Goal: Task Accomplishment & Management: Manage account settings

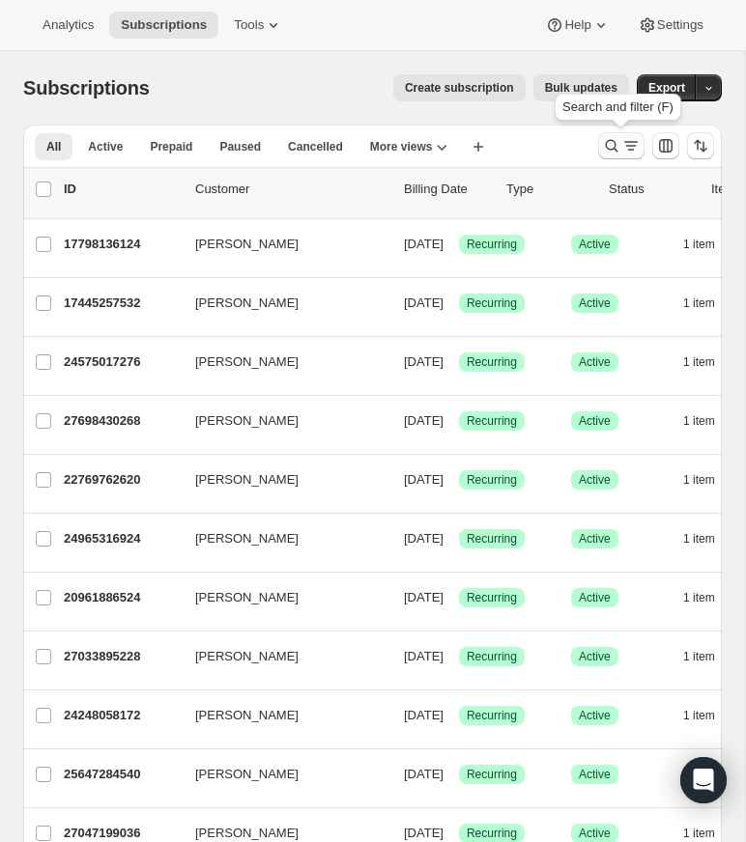
click at [607, 143] on icon "Search and filter results" at bounding box center [612, 146] width 13 height 13
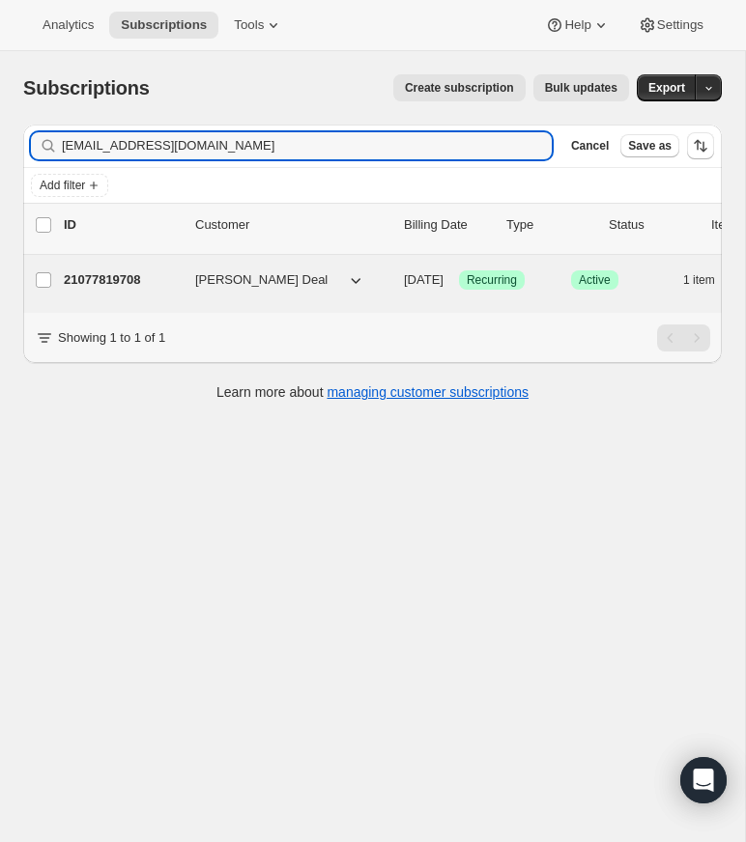
type input "[EMAIL_ADDRESS][DOMAIN_NAME]"
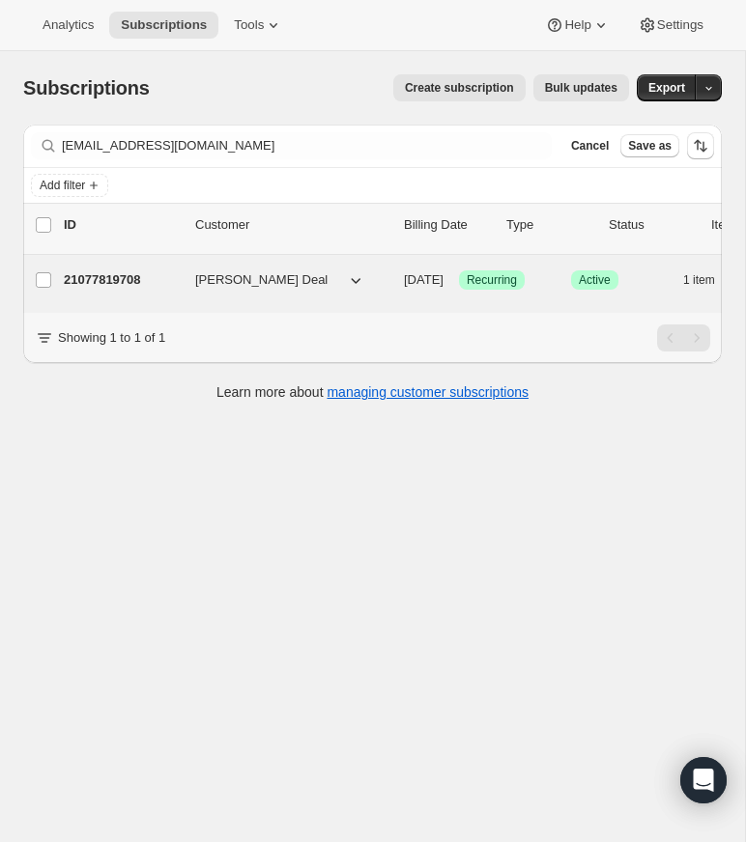
click at [128, 278] on p "21077819708" at bounding box center [122, 279] width 116 height 19
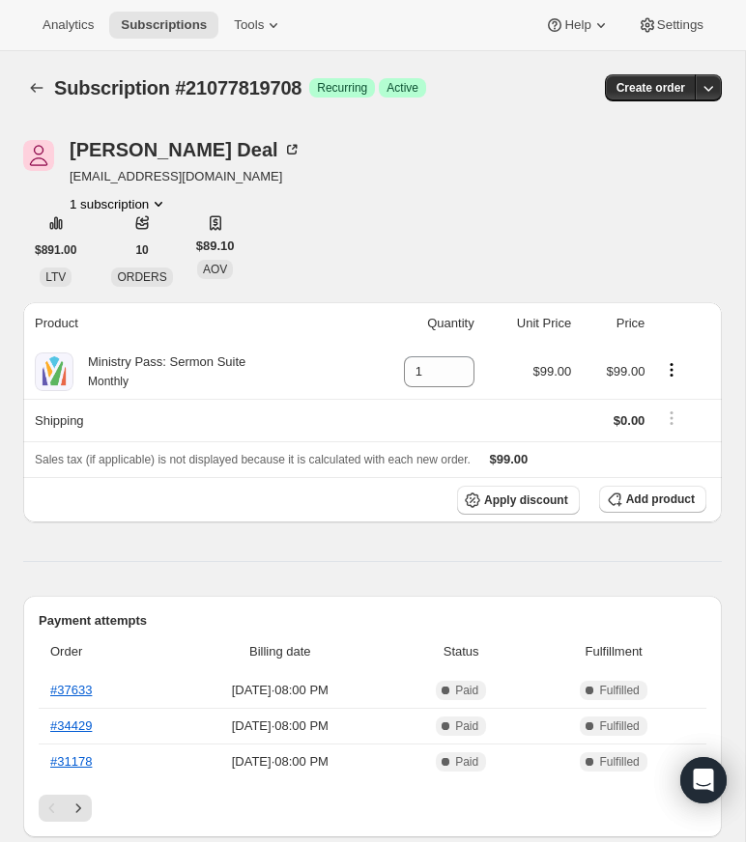
drag, startPoint x: 704, startPoint y: 189, endPoint x: 739, endPoint y: 176, distance: 37.3
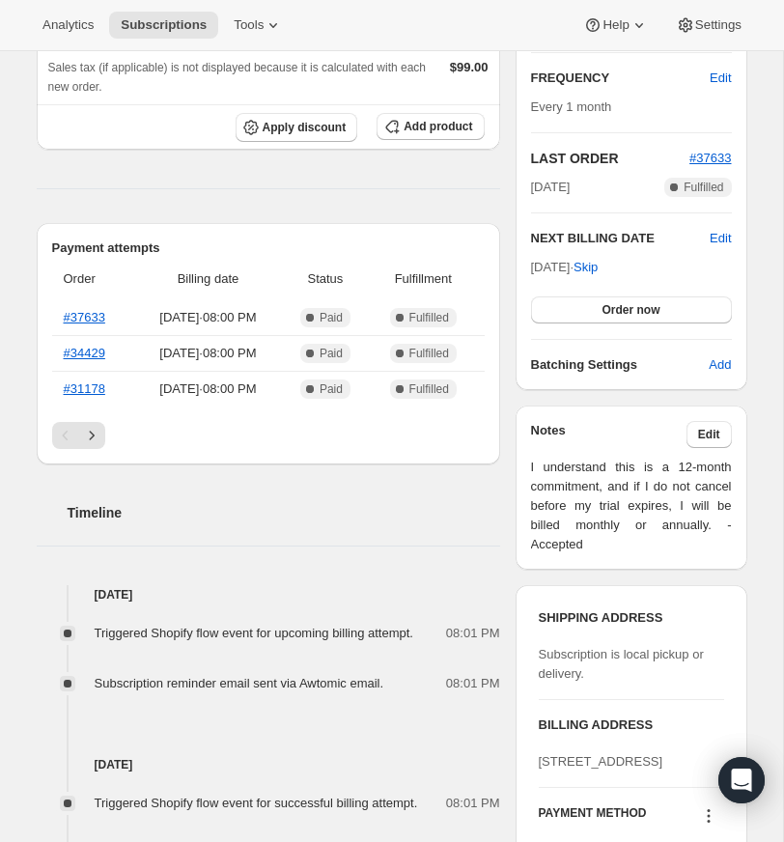
scroll to position [303, 0]
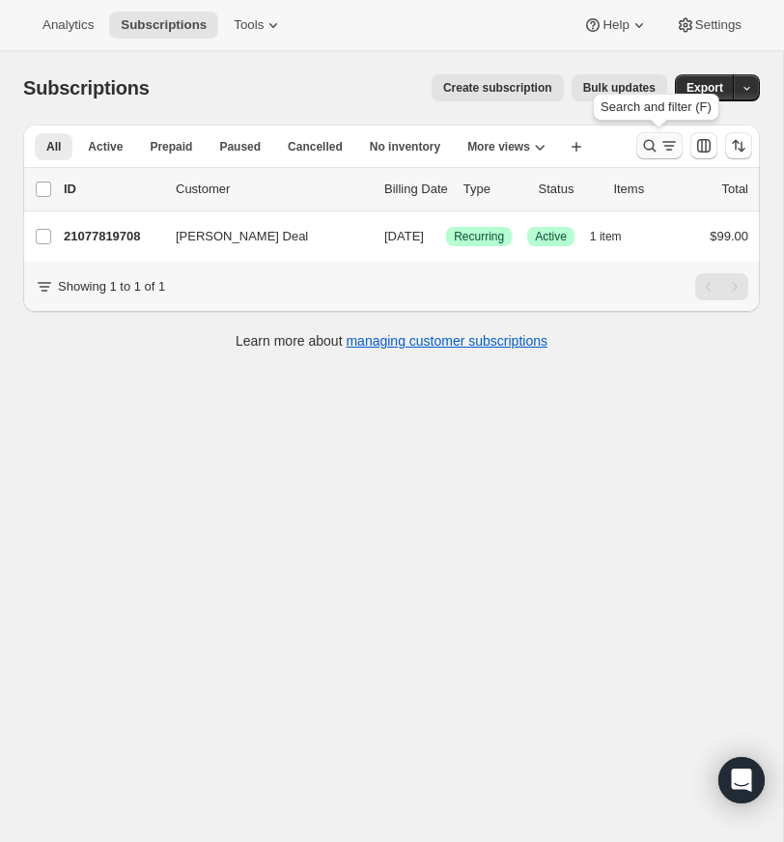
click at [646, 143] on icon "Search and filter results" at bounding box center [649, 145] width 19 height 19
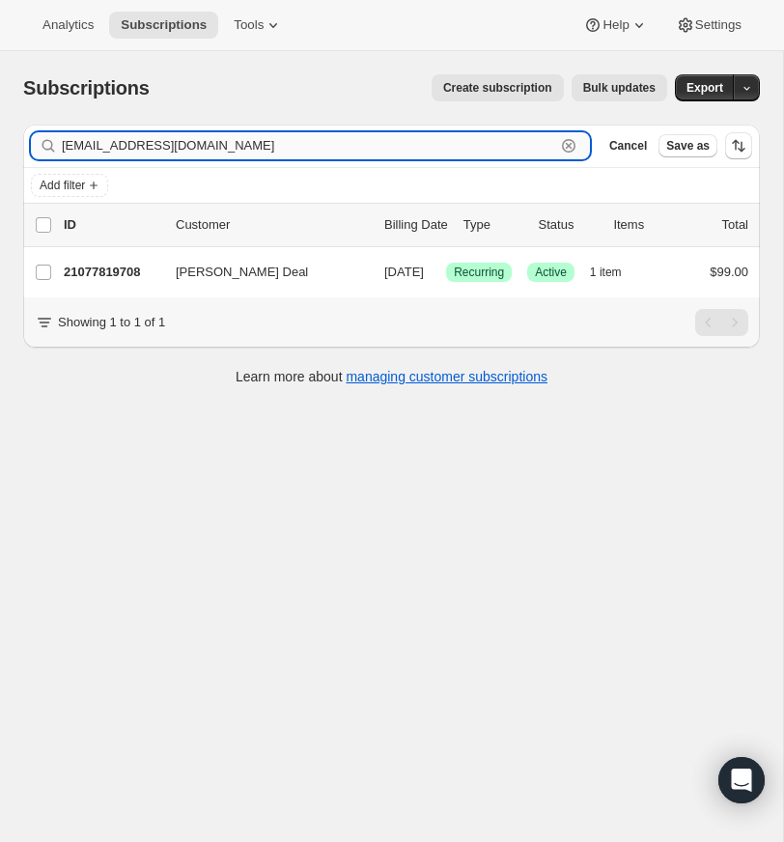
drag, startPoint x: 569, startPoint y: 140, endPoint x: 516, endPoint y: 137, distance: 53.2
click at [568, 140] on icon "button" at bounding box center [568, 145] width 19 height 19
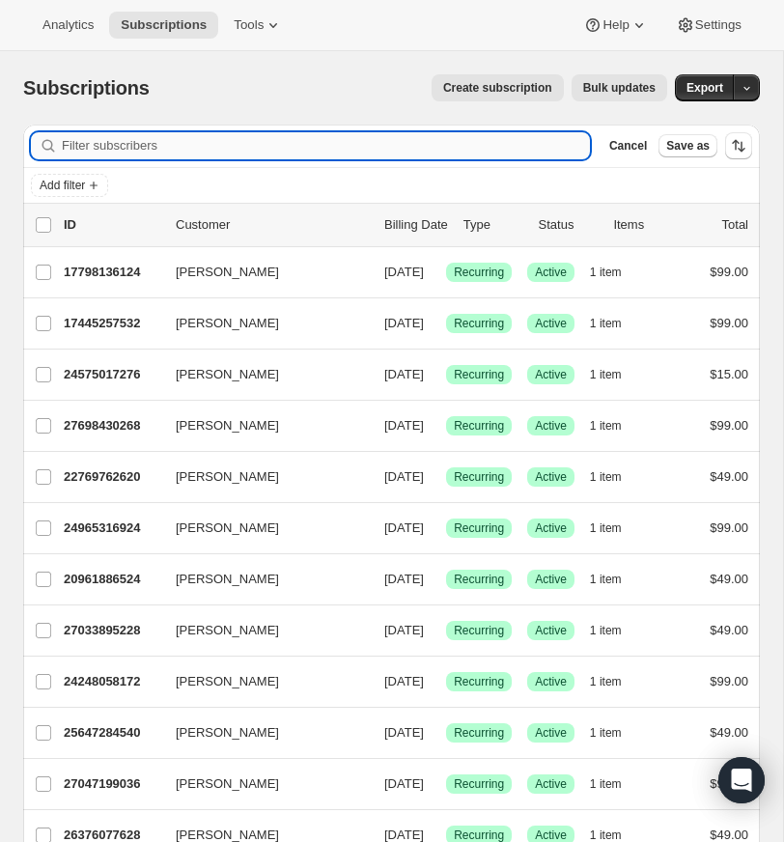
paste input "[EMAIL_ADDRESS][DOMAIN_NAME]"
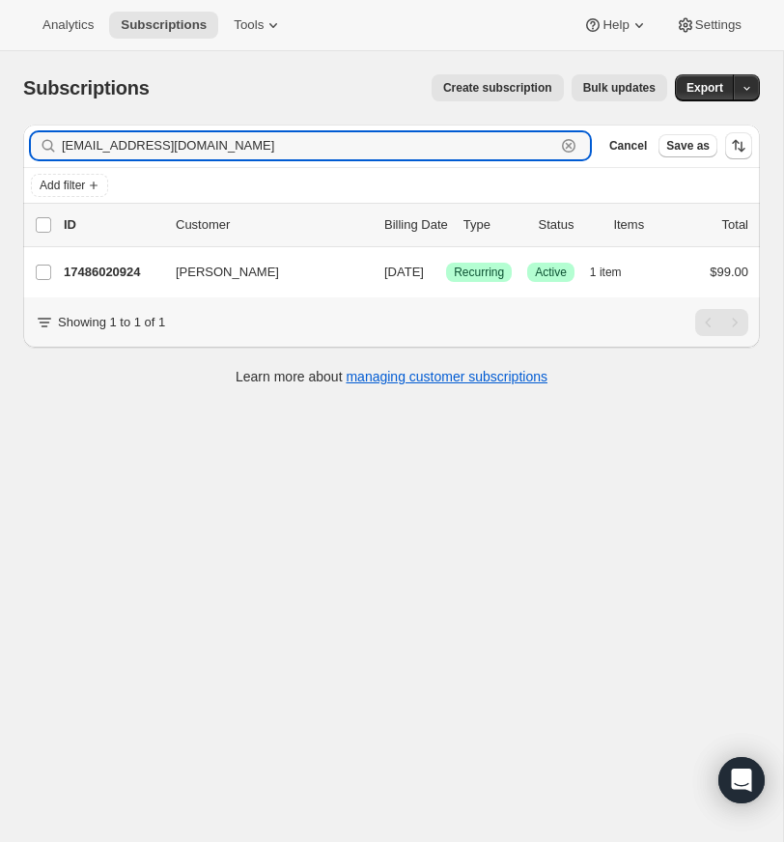
type input "[EMAIL_ADDRESS][DOMAIN_NAME]"
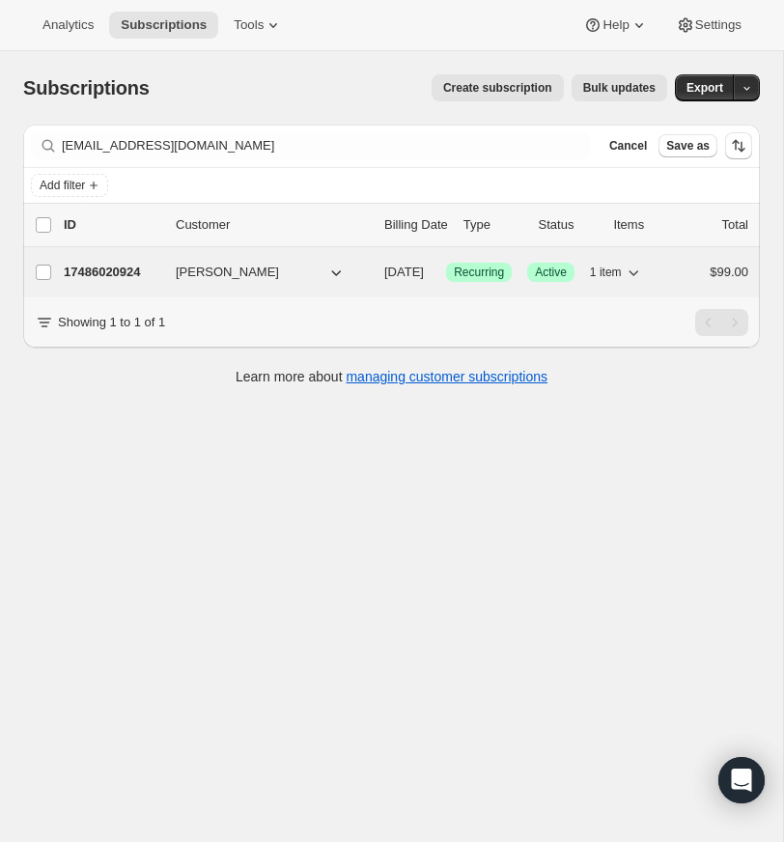
click at [133, 263] on p "17486020924" at bounding box center [112, 272] width 97 height 19
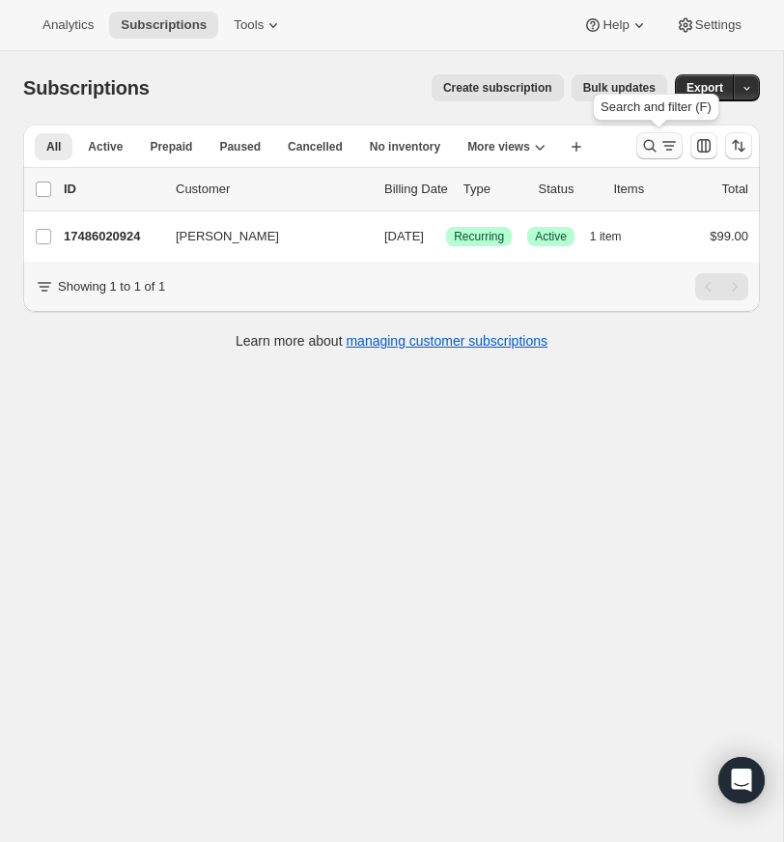
click at [648, 140] on icon "Search and filter results" at bounding box center [649, 145] width 19 height 19
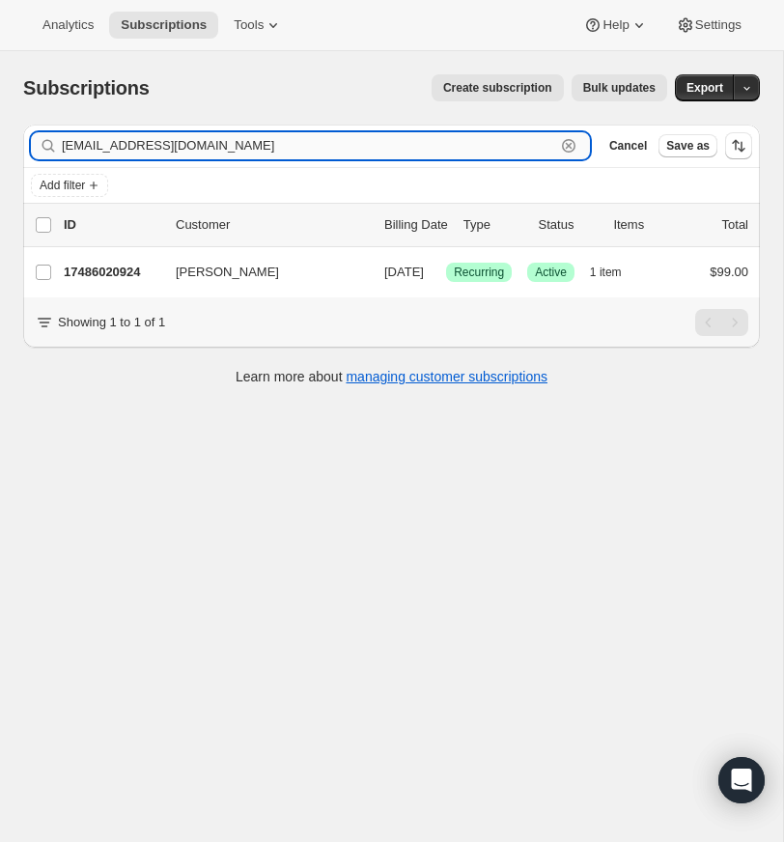
click at [568, 143] on icon "button" at bounding box center [568, 145] width 19 height 19
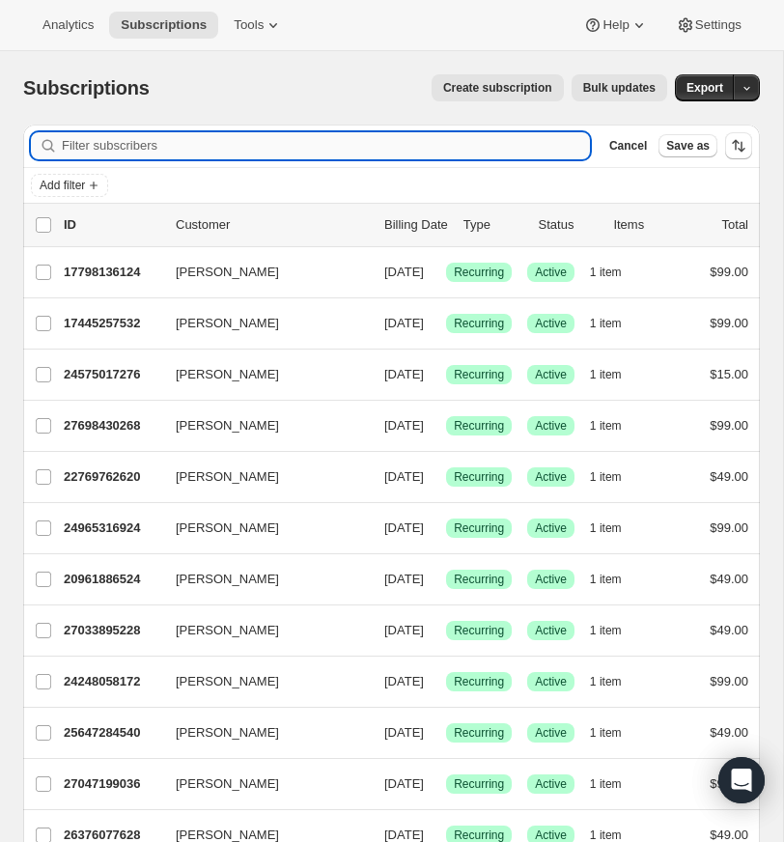
paste input "[EMAIL_ADDRESS][DOMAIN_NAME]"
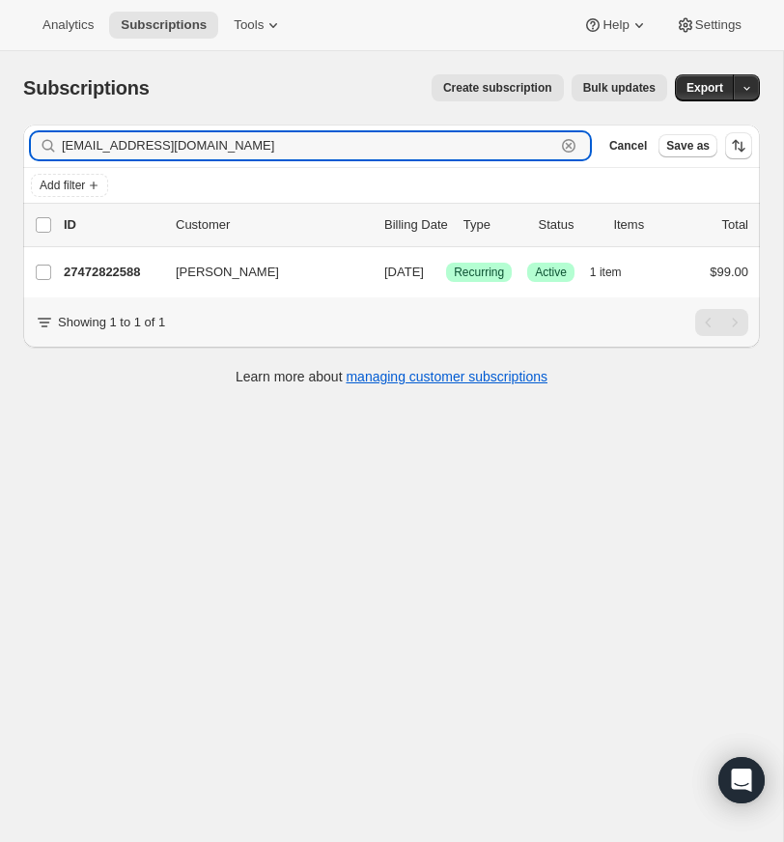
type input "[EMAIL_ADDRESS][DOMAIN_NAME]"
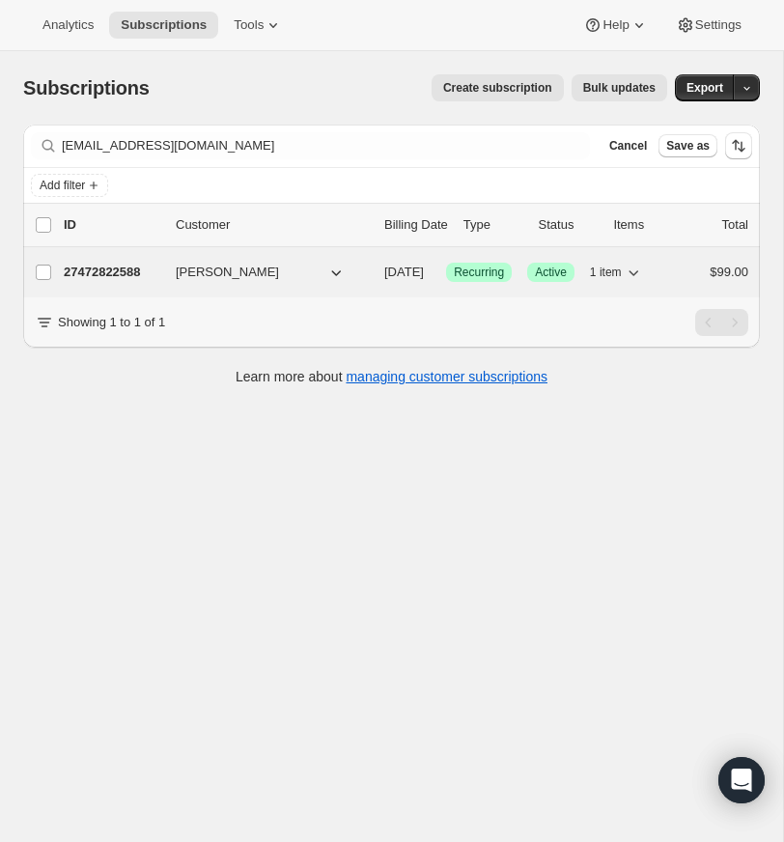
click at [105, 266] on p "27472822588" at bounding box center [112, 272] width 97 height 19
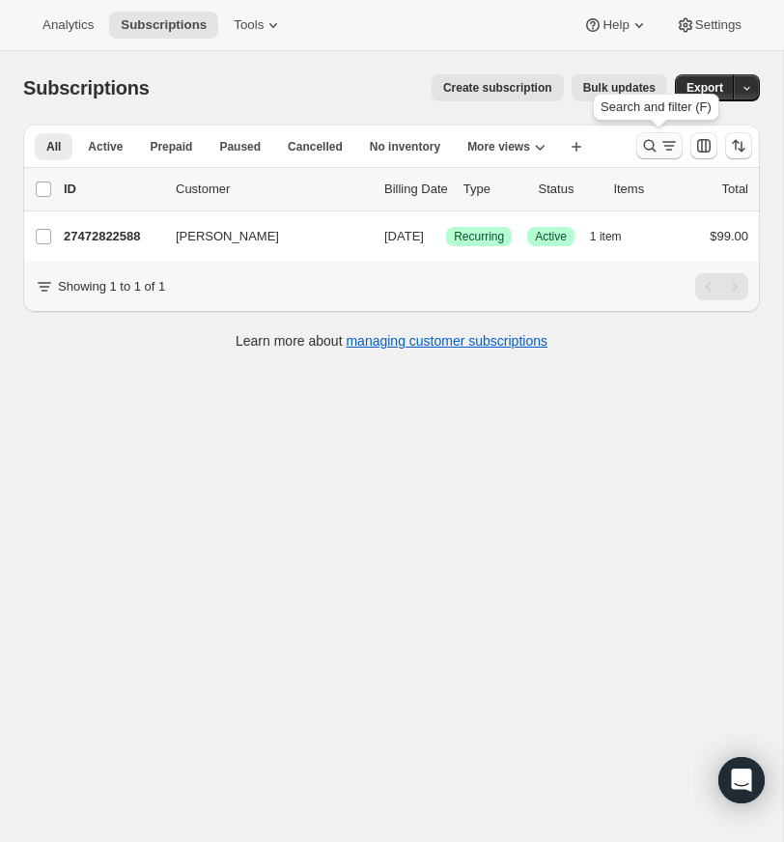
click at [646, 141] on icon "Search and filter results" at bounding box center [650, 146] width 13 height 13
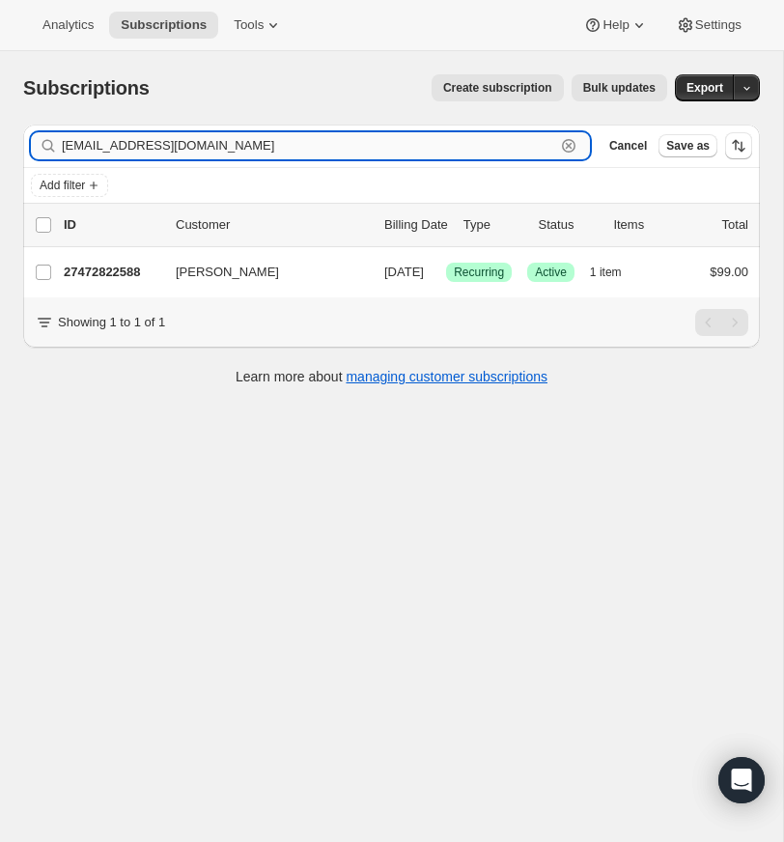
drag, startPoint x: 571, startPoint y: 142, endPoint x: 542, endPoint y: 140, distance: 29.0
click at [571, 142] on icon "button" at bounding box center [568, 145] width 19 height 19
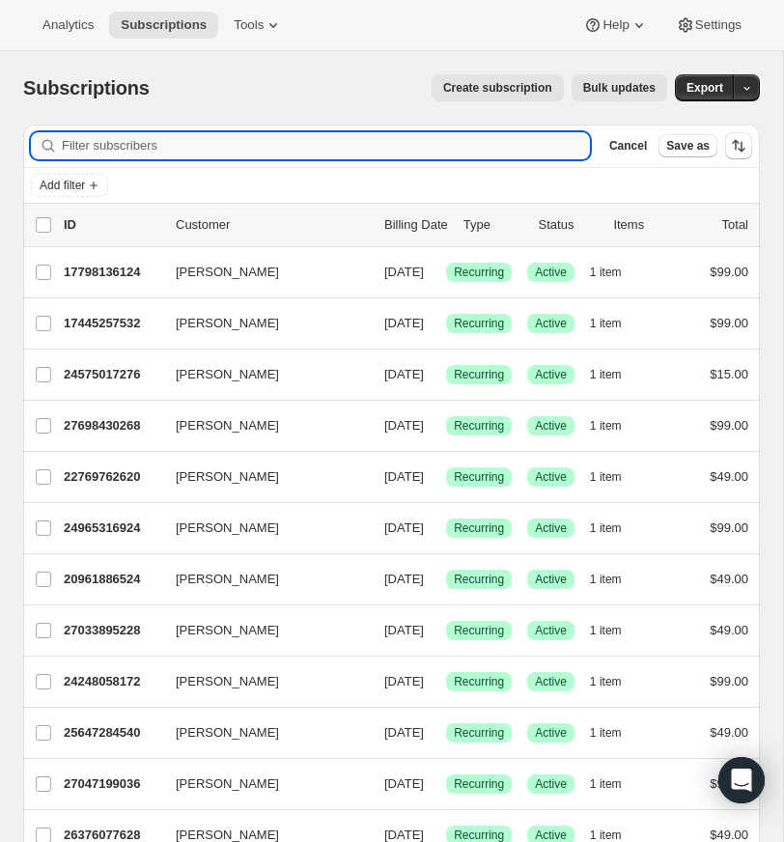
paste input "[EMAIL_ADDRESS][DOMAIN_NAME]"
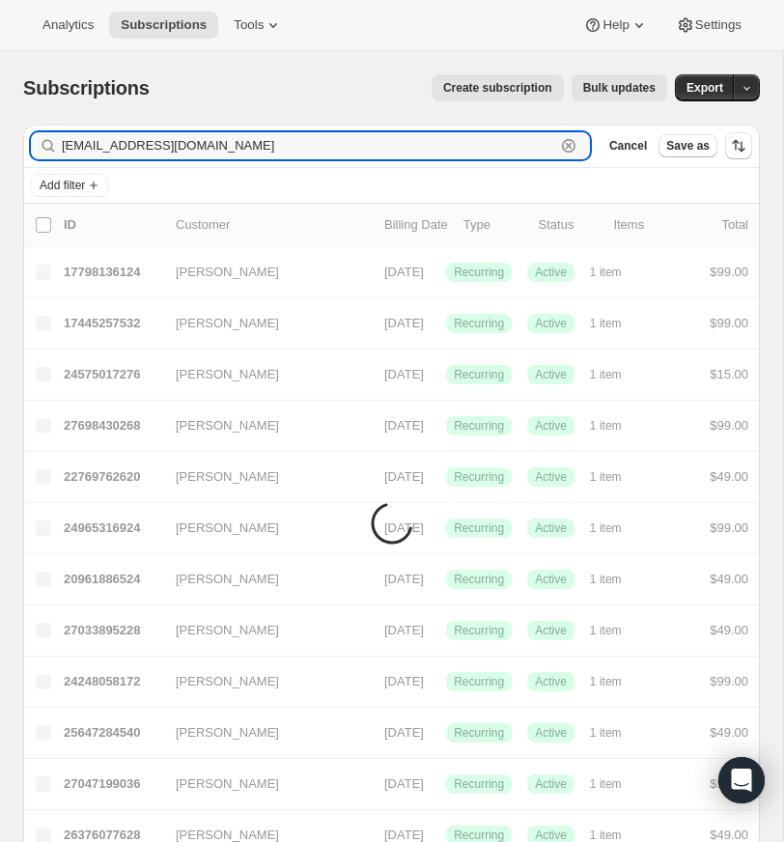
type input "[EMAIL_ADDRESS][DOMAIN_NAME]"
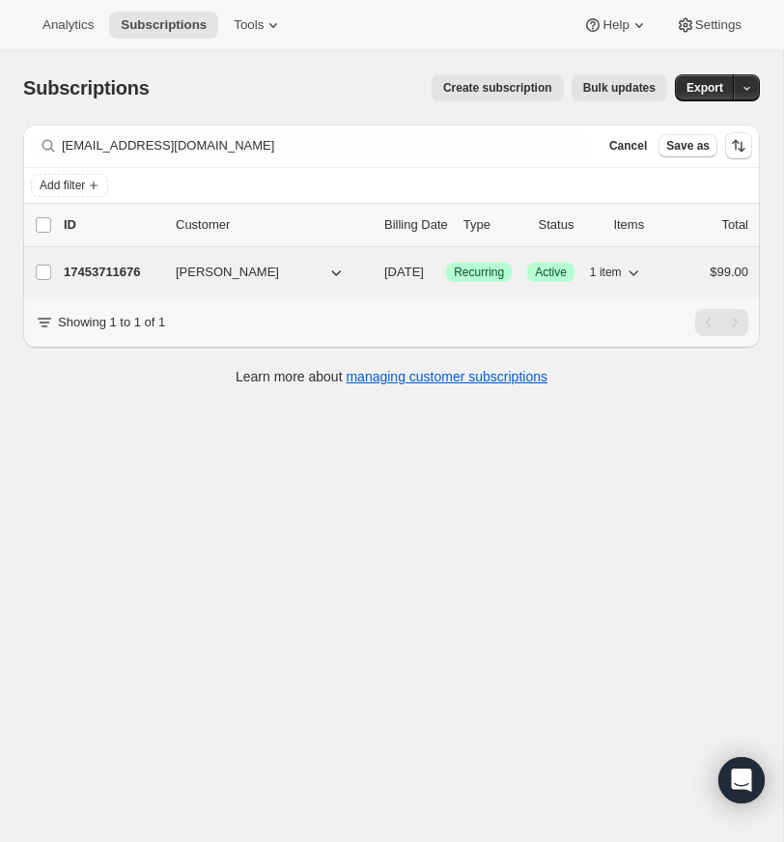
click at [117, 268] on p "17453711676" at bounding box center [112, 272] width 97 height 19
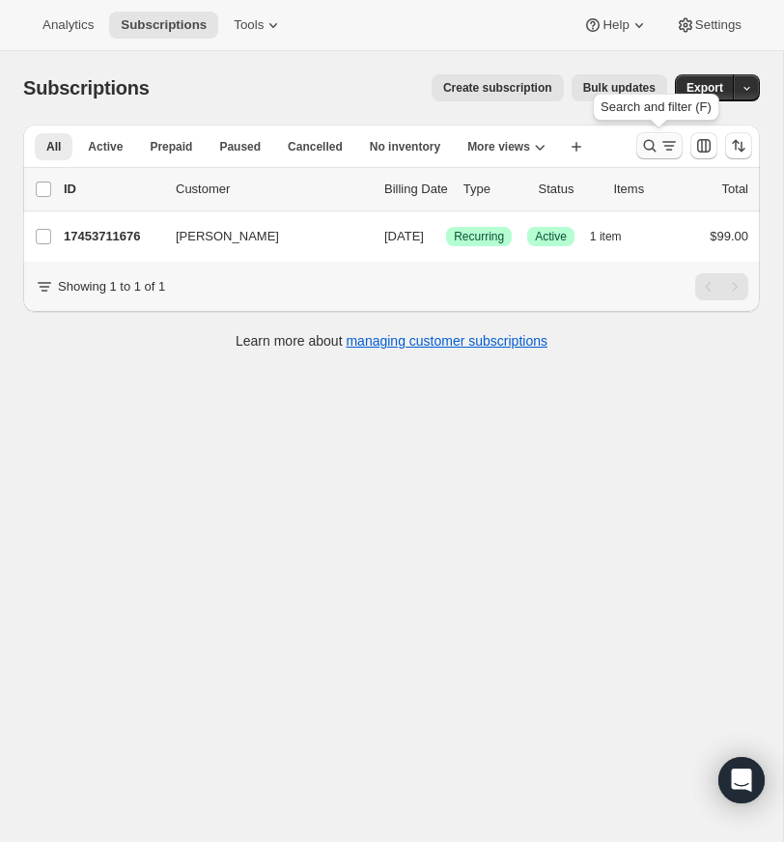
click at [646, 141] on icon "Search and filter results" at bounding box center [649, 145] width 19 height 19
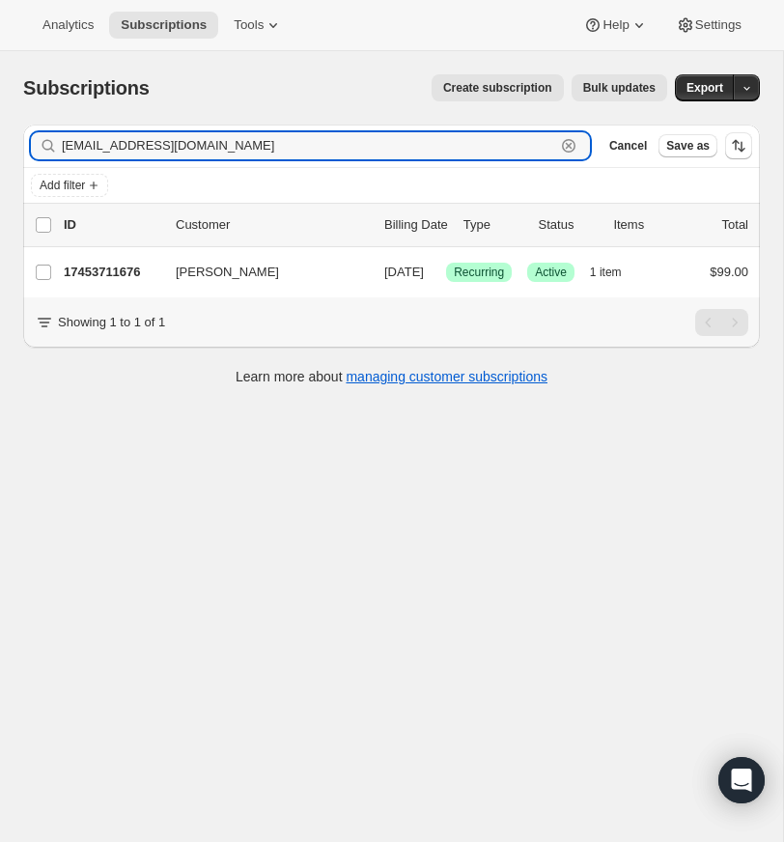
click at [564, 142] on icon "button" at bounding box center [568, 145] width 19 height 19
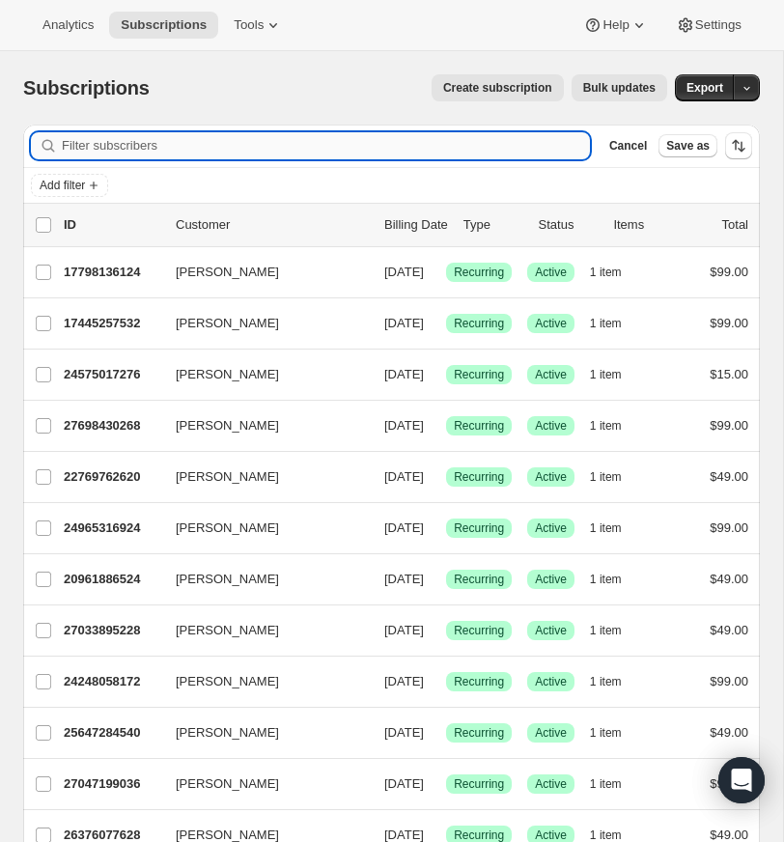
paste input "[EMAIL_ADDRESS][DOMAIN_NAME]"
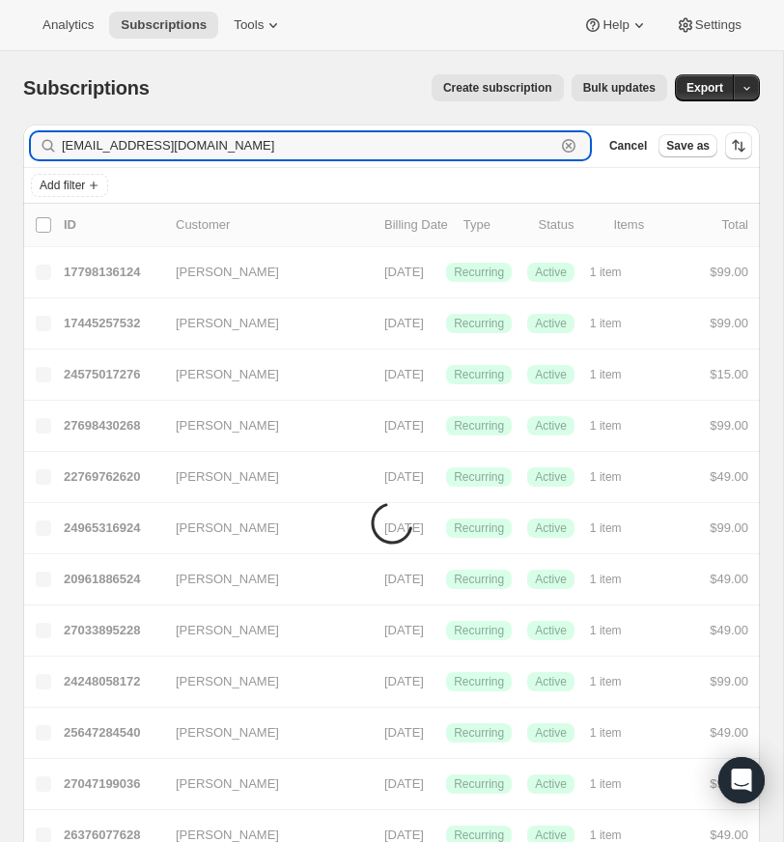
type input "[EMAIL_ADDRESS][DOMAIN_NAME]"
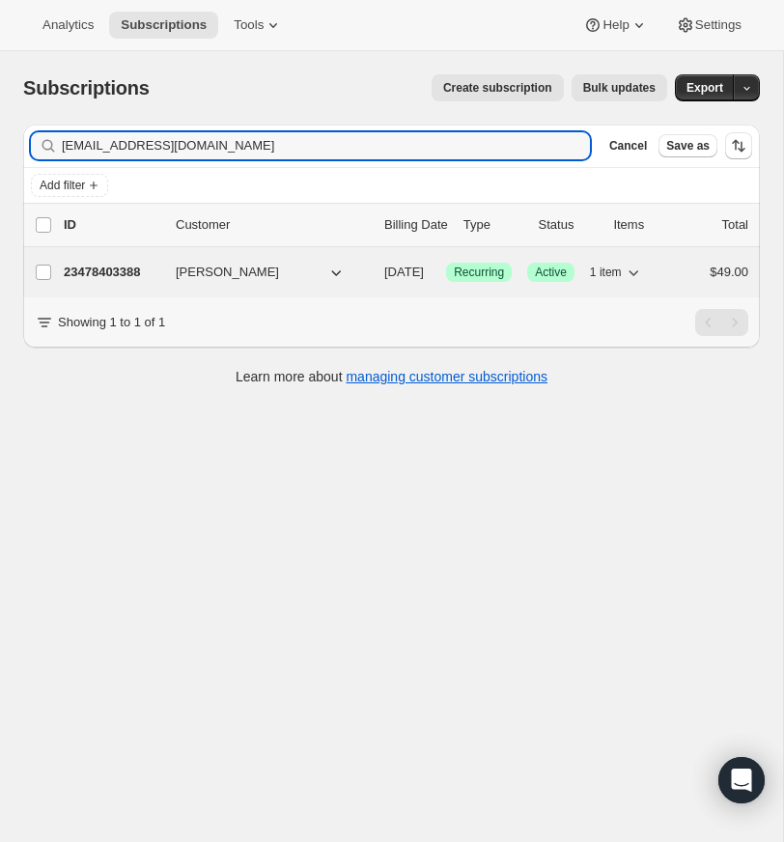
click at [123, 266] on p "23478403388" at bounding box center [112, 272] width 97 height 19
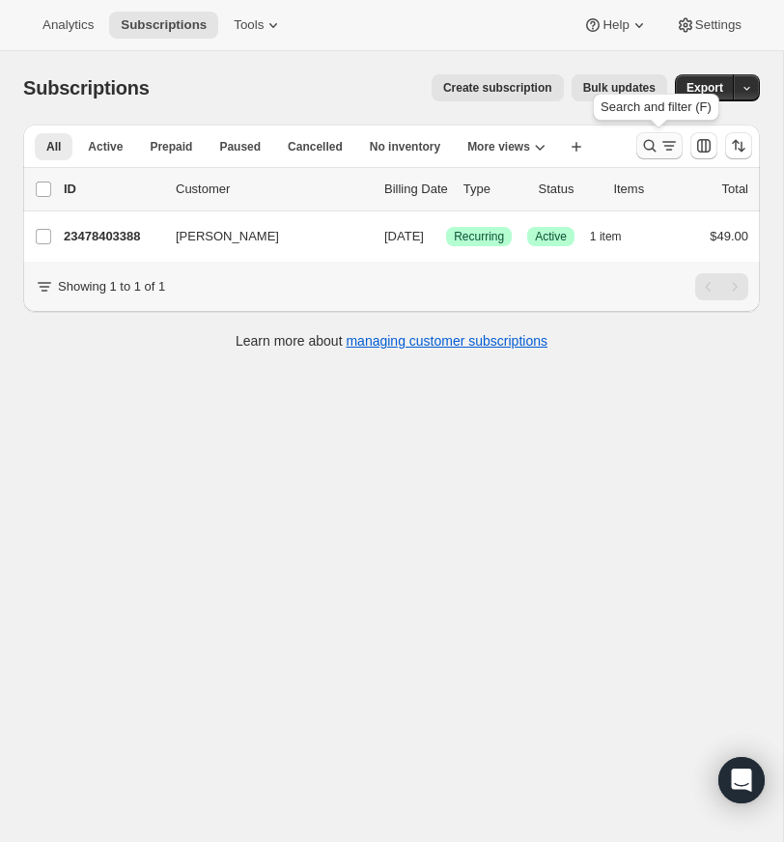
click at [645, 142] on icon "Search and filter results" at bounding box center [649, 145] width 19 height 19
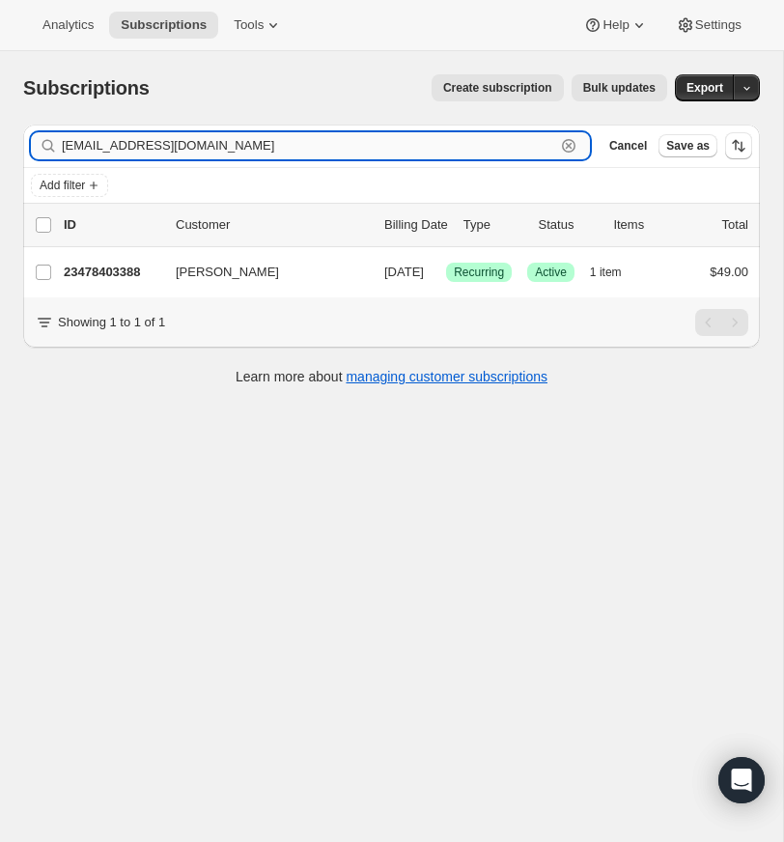
drag, startPoint x: 570, startPoint y: 141, endPoint x: 440, endPoint y: 147, distance: 130.5
click at [570, 141] on icon "button" at bounding box center [568, 145] width 19 height 19
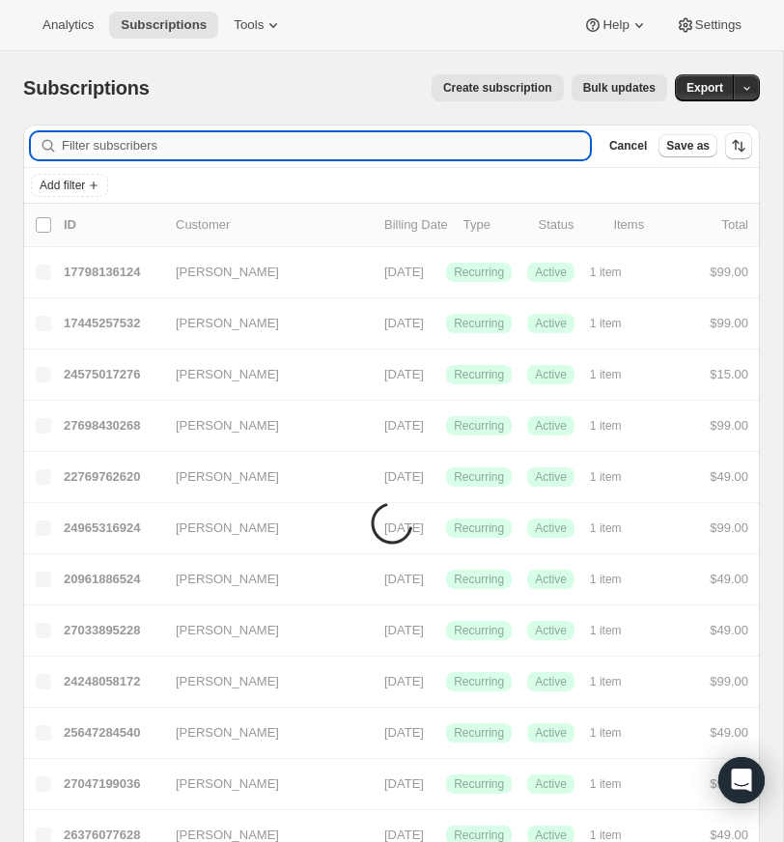
paste input "[EMAIL_ADDRESS][DOMAIN_NAME]"
type input "[EMAIL_ADDRESS][DOMAIN_NAME]"
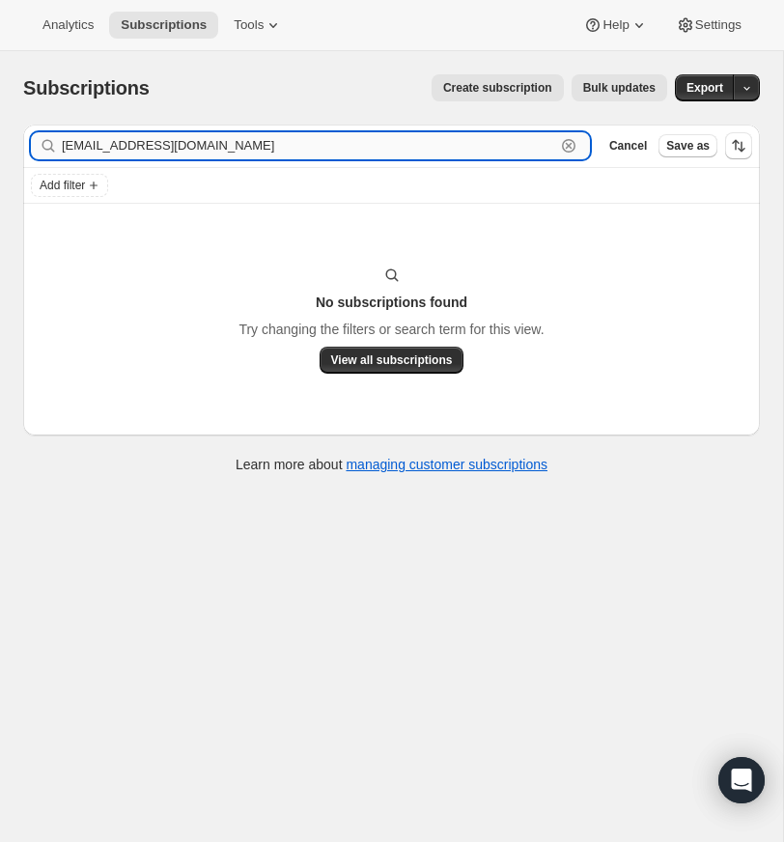
click at [262, 141] on input "[EMAIL_ADDRESS][DOMAIN_NAME]" at bounding box center [309, 145] width 494 height 27
drag, startPoint x: 568, startPoint y: 140, endPoint x: 206, endPoint y: 154, distance: 362.5
click at [568, 140] on icon "button" at bounding box center [568, 145] width 19 height 19
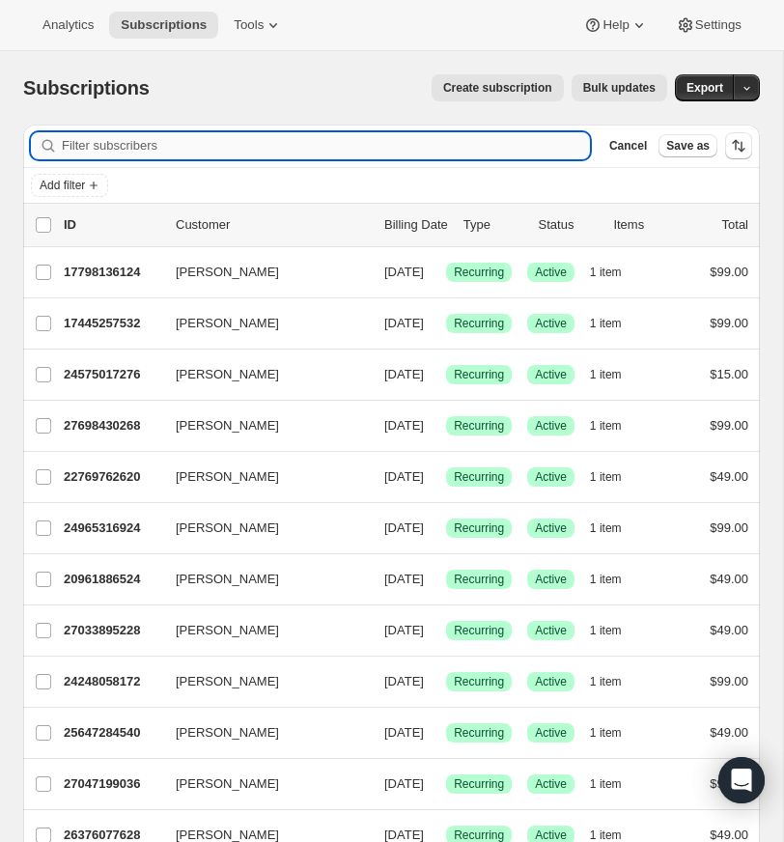
paste input "[EMAIL_ADDRESS][DOMAIN_NAME]"
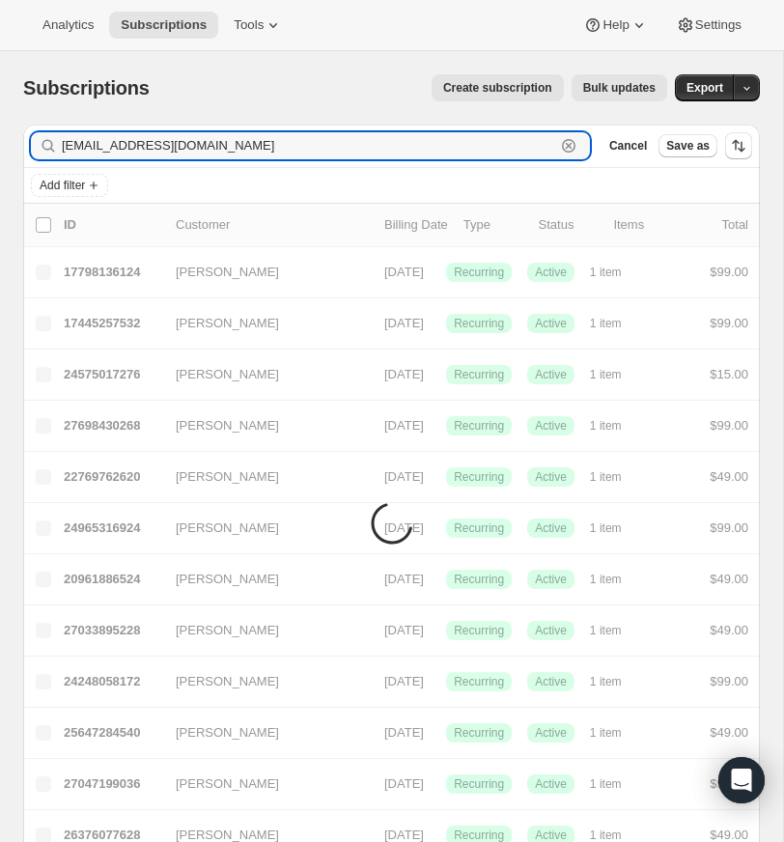
type input "[EMAIL_ADDRESS][DOMAIN_NAME]"
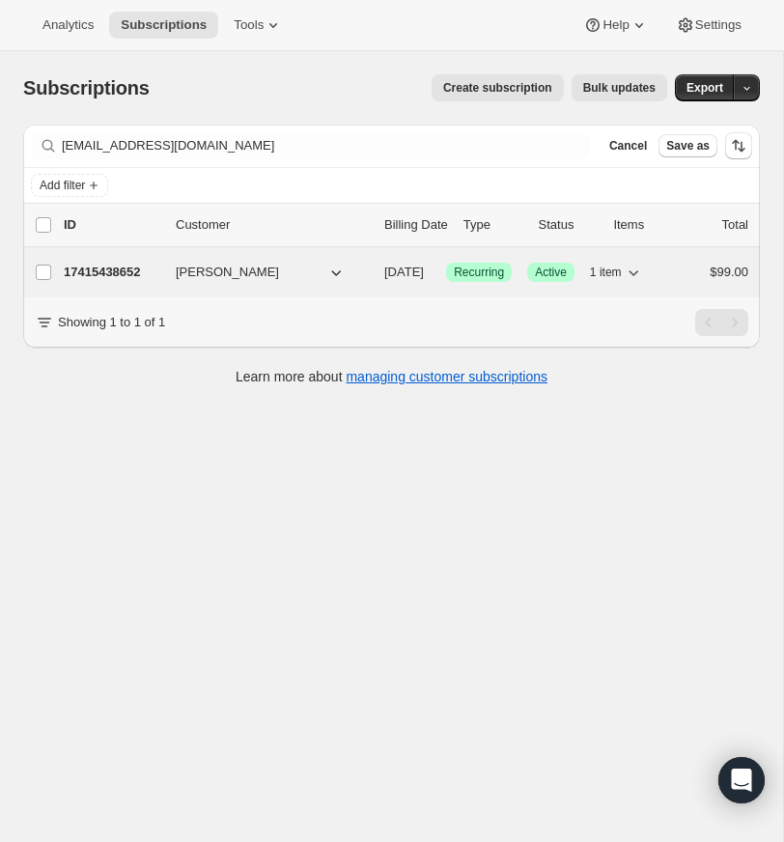
click at [204, 271] on span "[PERSON_NAME]" at bounding box center [227, 272] width 103 height 19
click at [202, 269] on span "[PERSON_NAME]" at bounding box center [227, 272] width 103 height 19
click at [107, 267] on p "17415438652" at bounding box center [112, 272] width 97 height 19
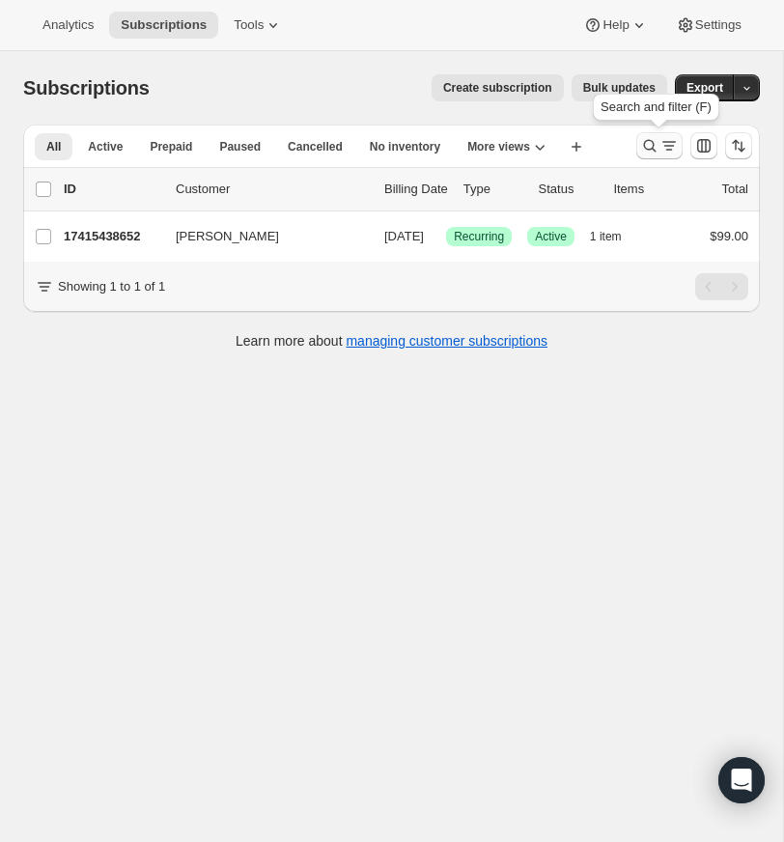
click at [650, 142] on icon "Search and filter results" at bounding box center [649, 145] width 19 height 19
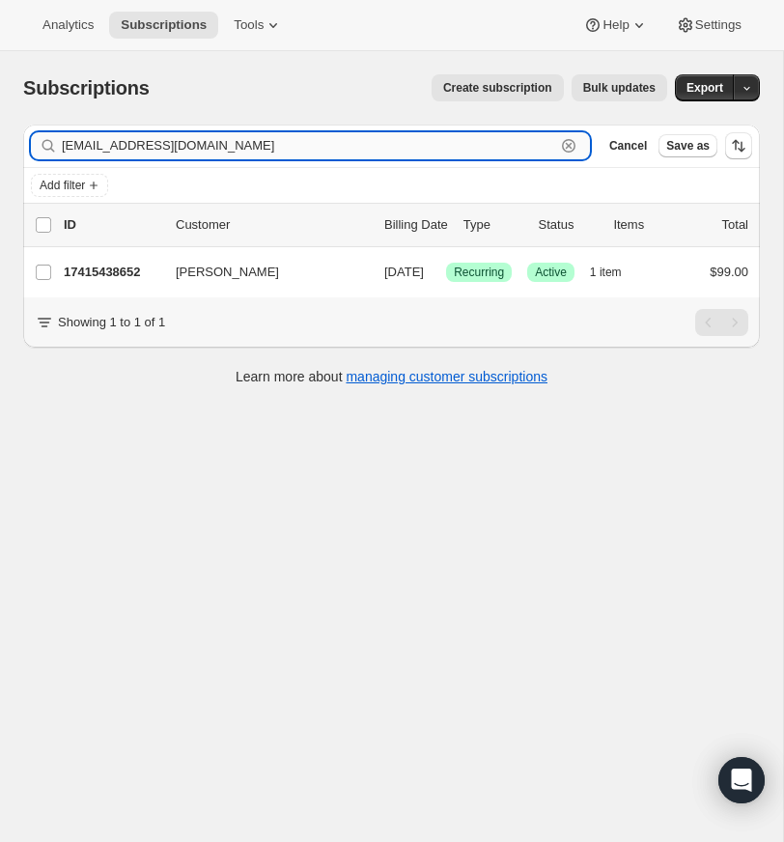
click at [569, 143] on icon "button" at bounding box center [568, 145] width 19 height 19
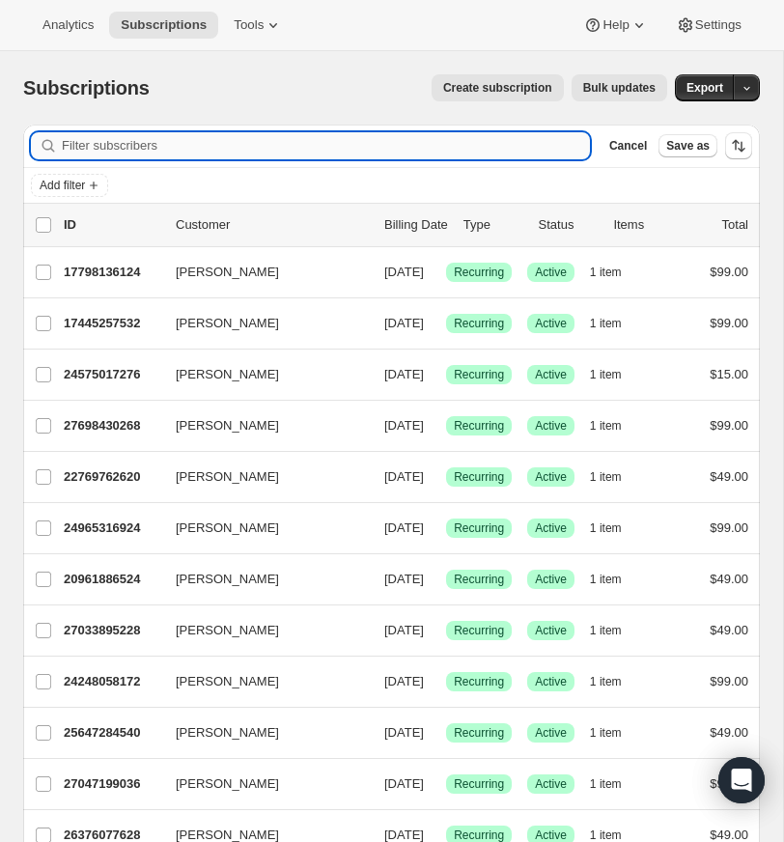
paste input "[PERSON_NAME][EMAIL_ADDRESS][PERSON_NAME][PERSON_NAME][DOMAIN_NAME]"
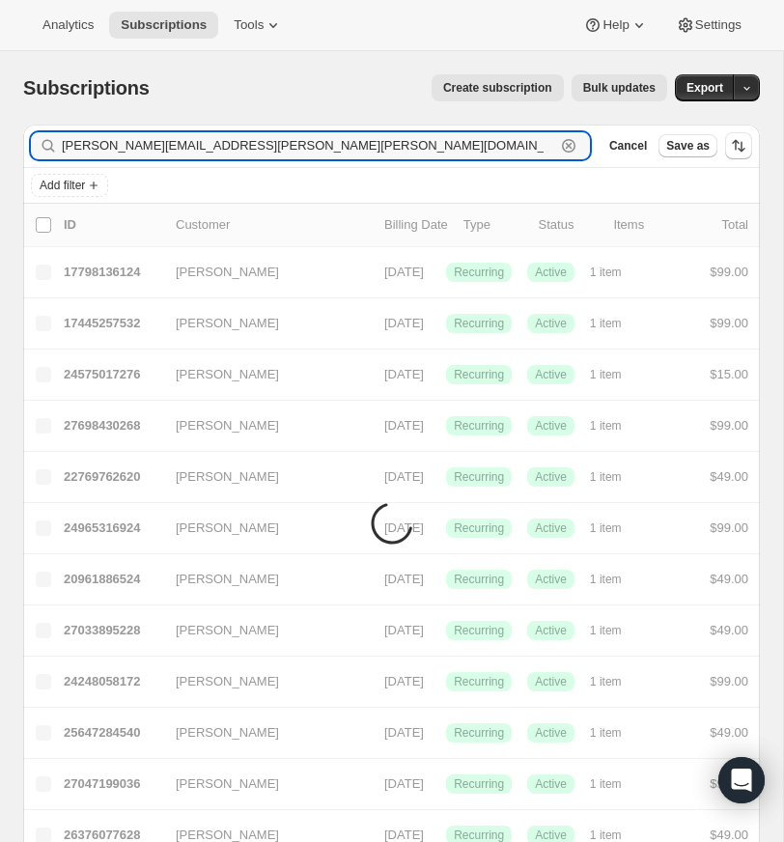
type input "[PERSON_NAME][EMAIL_ADDRESS][PERSON_NAME][PERSON_NAME][DOMAIN_NAME]"
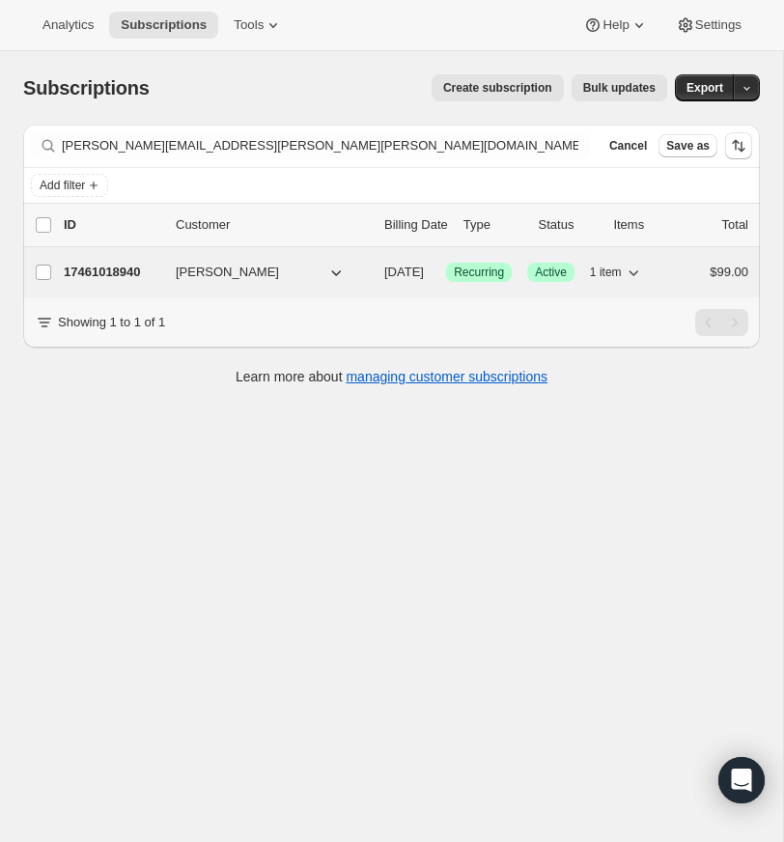
click at [152, 269] on p "17461018940" at bounding box center [112, 272] width 97 height 19
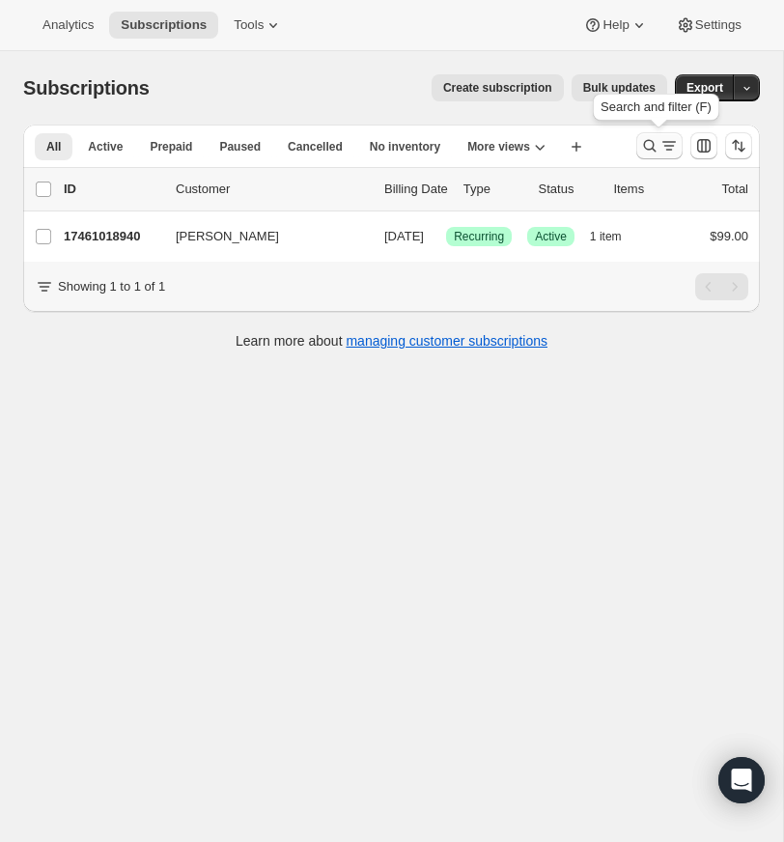
click at [643, 140] on icon "Search and filter results" at bounding box center [649, 145] width 19 height 19
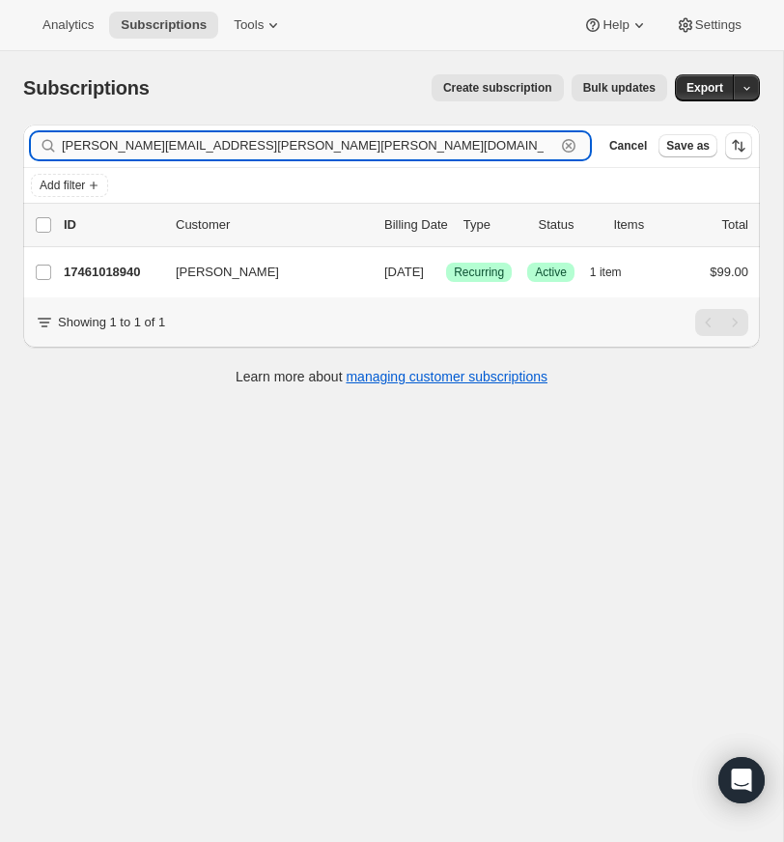
drag, startPoint x: 565, startPoint y: 141, endPoint x: 467, endPoint y: 138, distance: 98.6
click at [564, 141] on icon "button" at bounding box center [568, 145] width 19 height 19
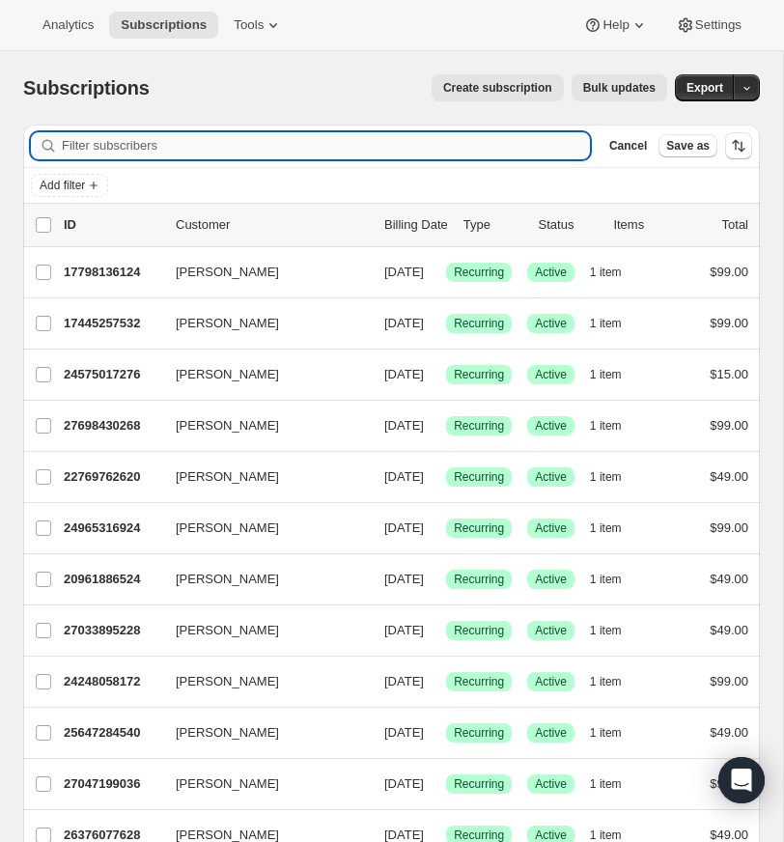
paste input "[EMAIL_ADDRESS][DOMAIN_NAME]"
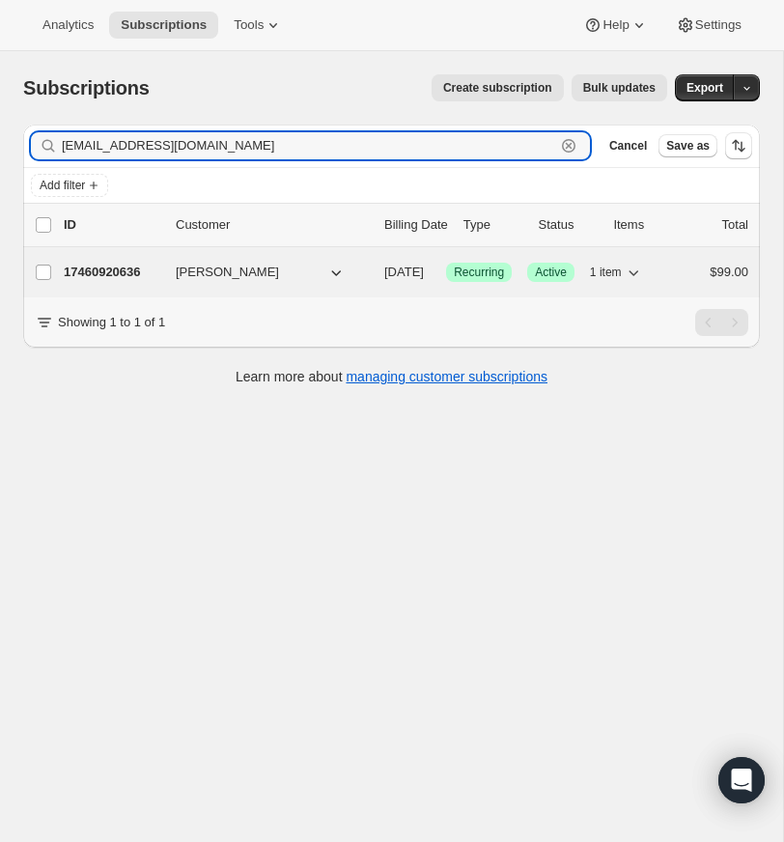
type input "[EMAIL_ADDRESS][DOMAIN_NAME]"
click at [118, 268] on p "17460920636" at bounding box center [112, 272] width 97 height 19
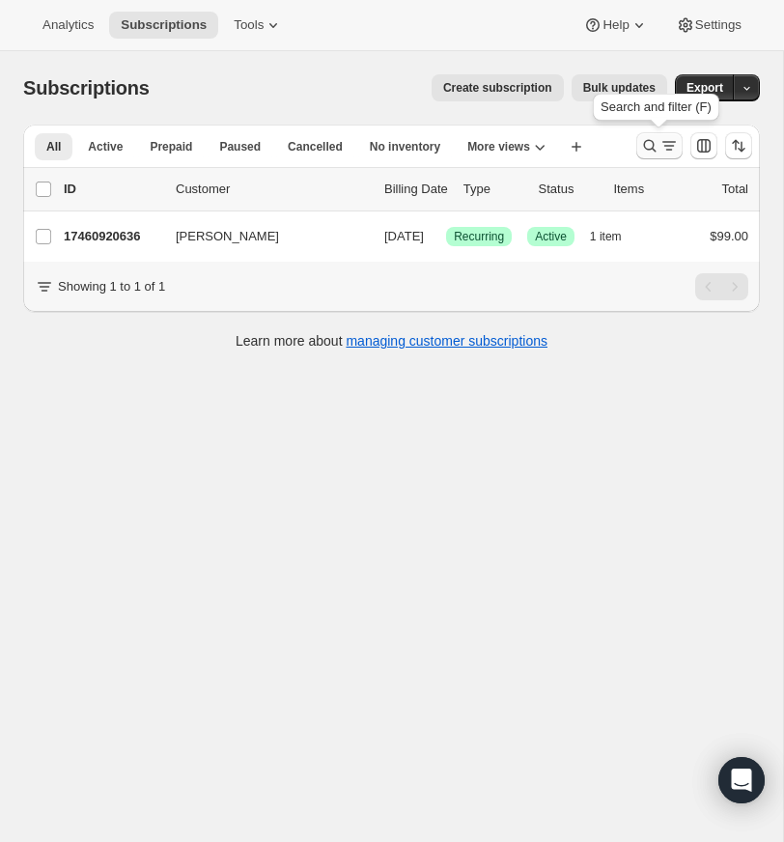
click at [647, 141] on icon "Search and filter results" at bounding box center [649, 145] width 19 height 19
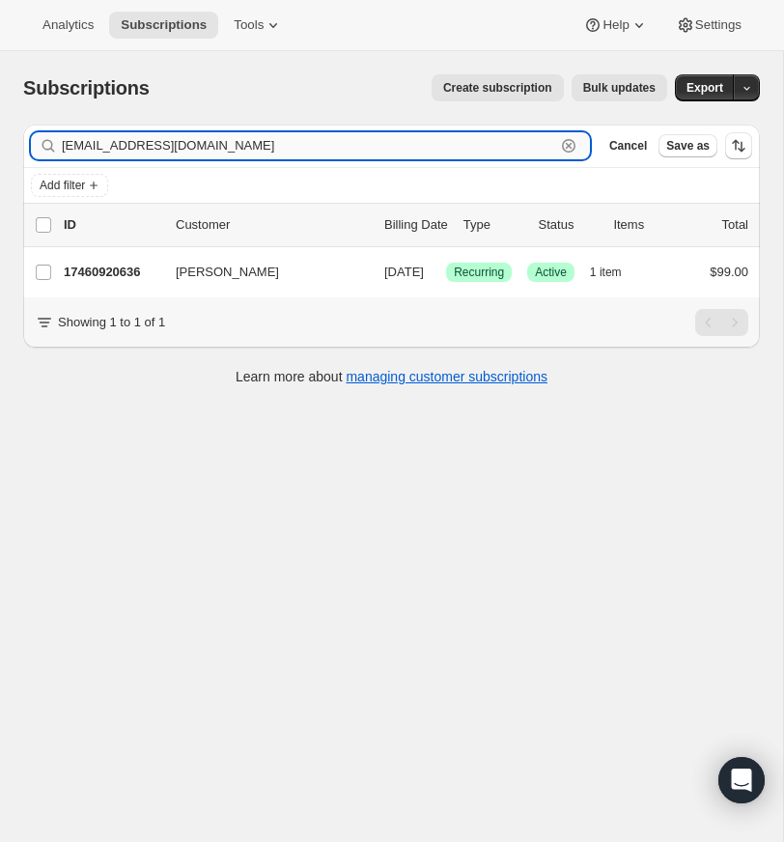
click at [569, 144] on icon "button" at bounding box center [569, 146] width 7 height 7
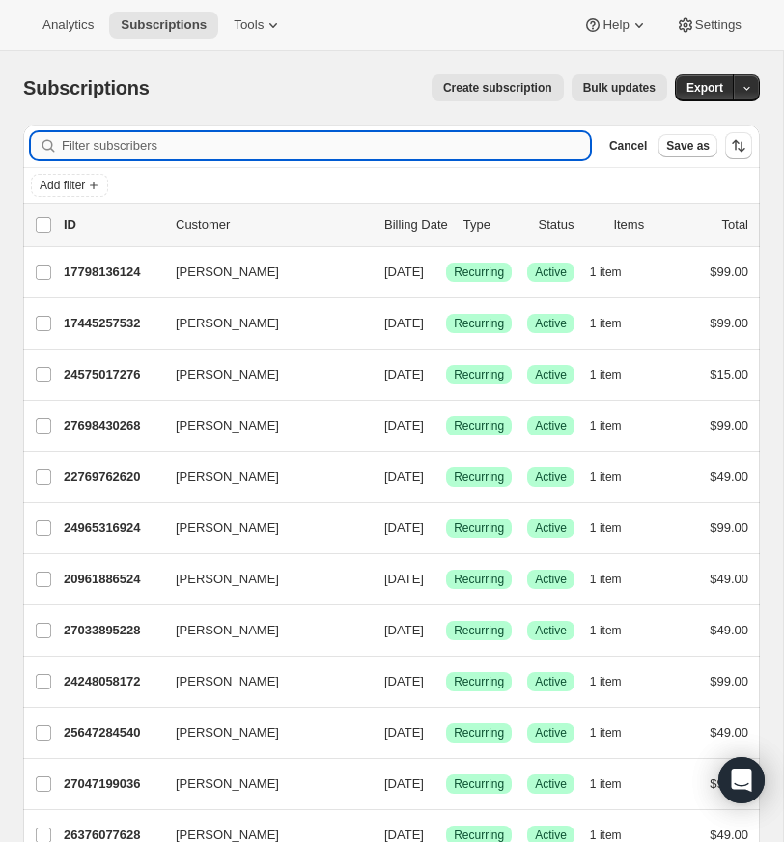
paste input "[EMAIL_ADDRESS][DOMAIN_NAME]"
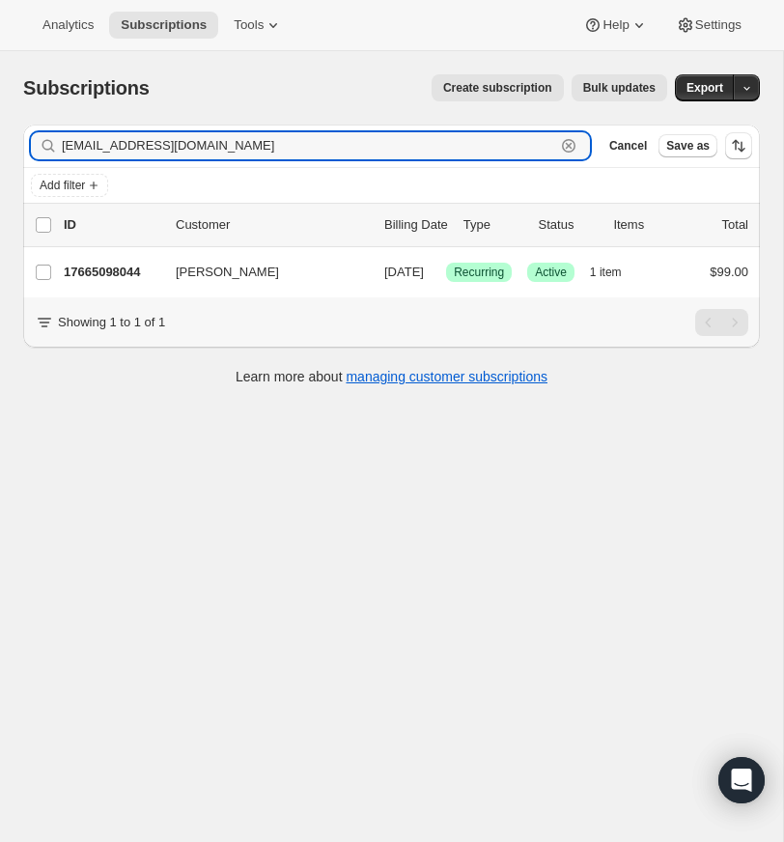
type input "[EMAIL_ADDRESS][DOMAIN_NAME]"
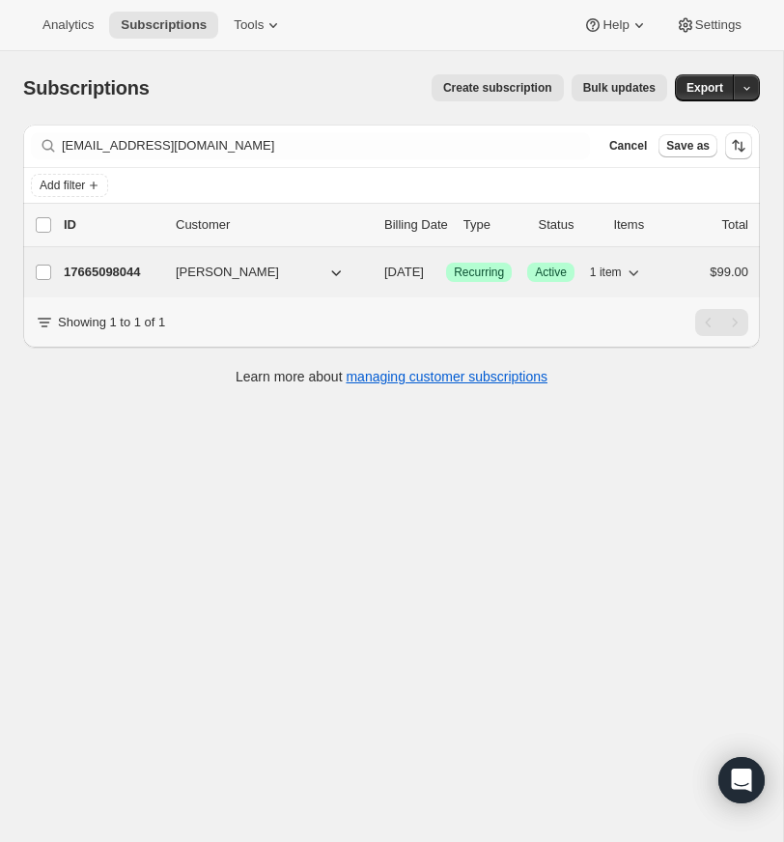
click at [123, 268] on p "17665098044" at bounding box center [112, 272] width 97 height 19
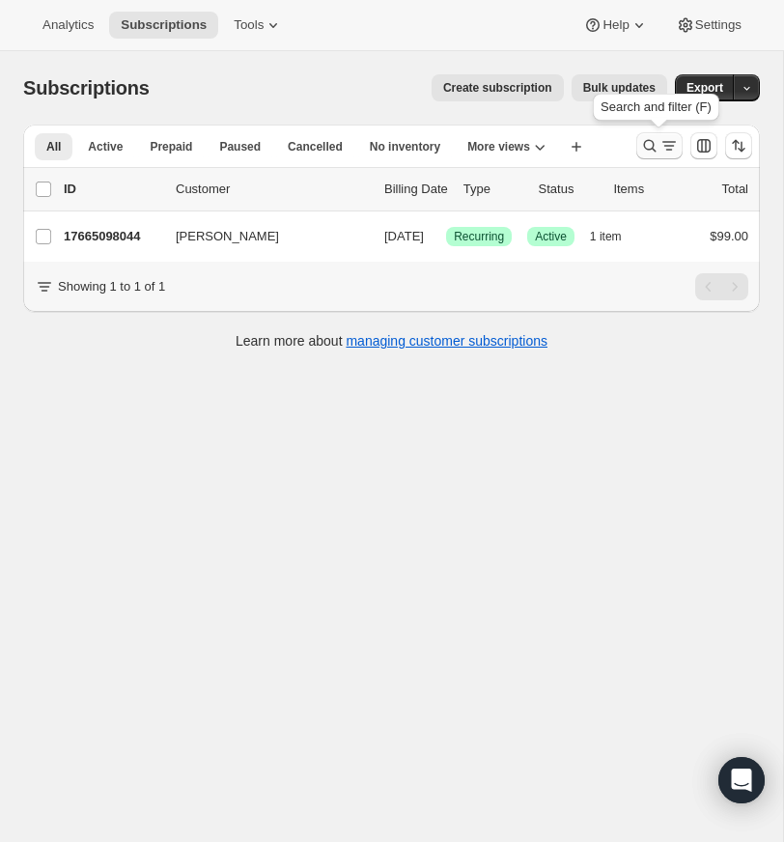
click at [647, 143] on icon "Search and filter results" at bounding box center [649, 145] width 19 height 19
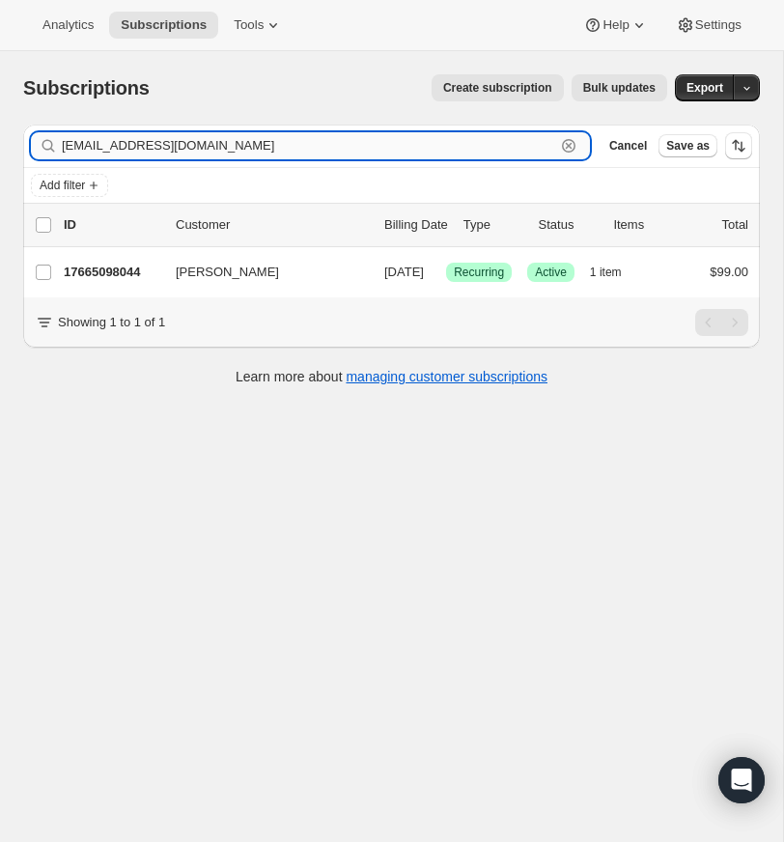
drag, startPoint x: 570, startPoint y: 142, endPoint x: 374, endPoint y: 144, distance: 196.1
click at [570, 142] on icon "button" at bounding box center [568, 145] width 19 height 19
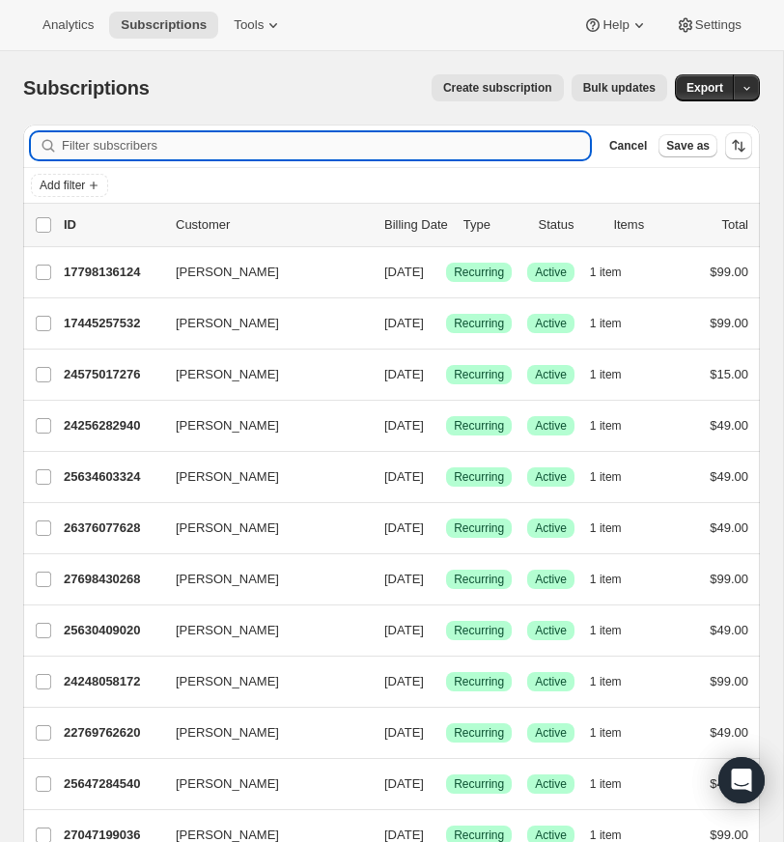
paste input "[EMAIL_ADDRESS][DOMAIN_NAME]"
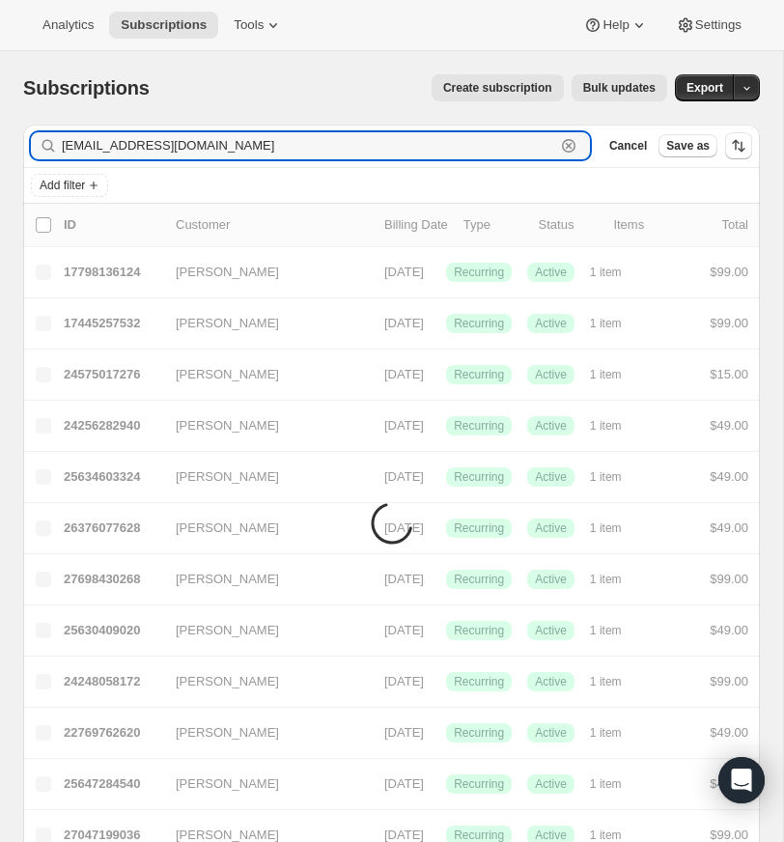
type input "[EMAIL_ADDRESS][DOMAIN_NAME]"
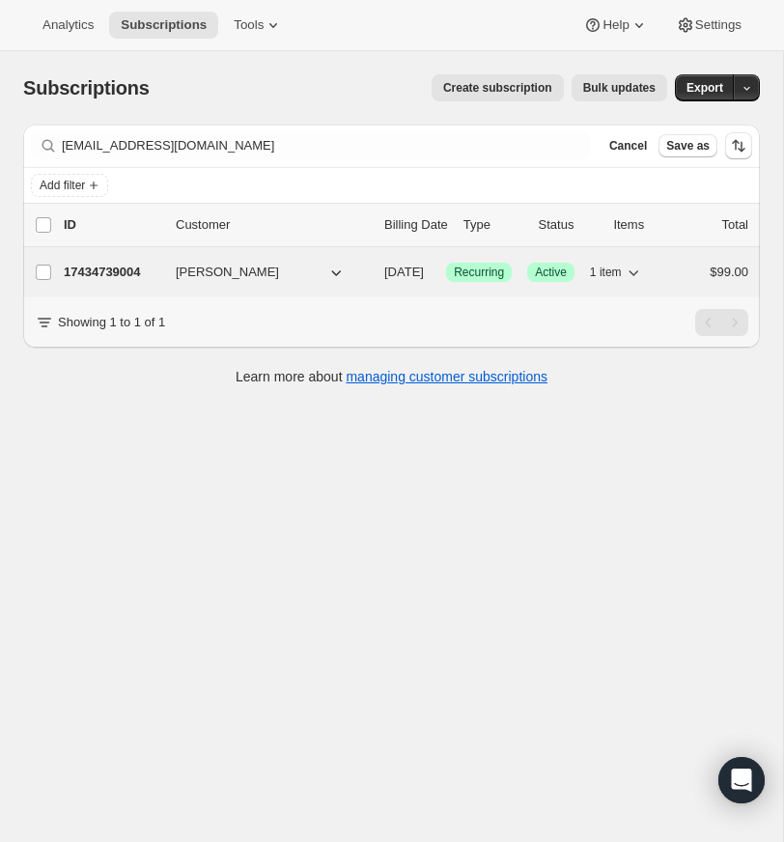
click at [117, 269] on p "17434739004" at bounding box center [112, 272] width 97 height 19
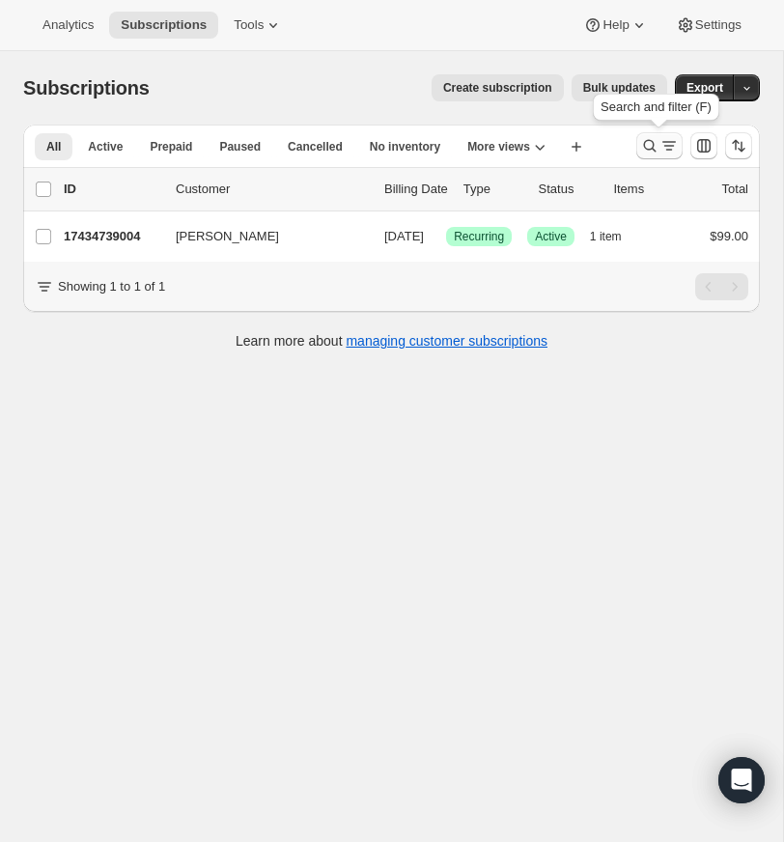
click at [649, 142] on icon "Search and filter results" at bounding box center [649, 145] width 19 height 19
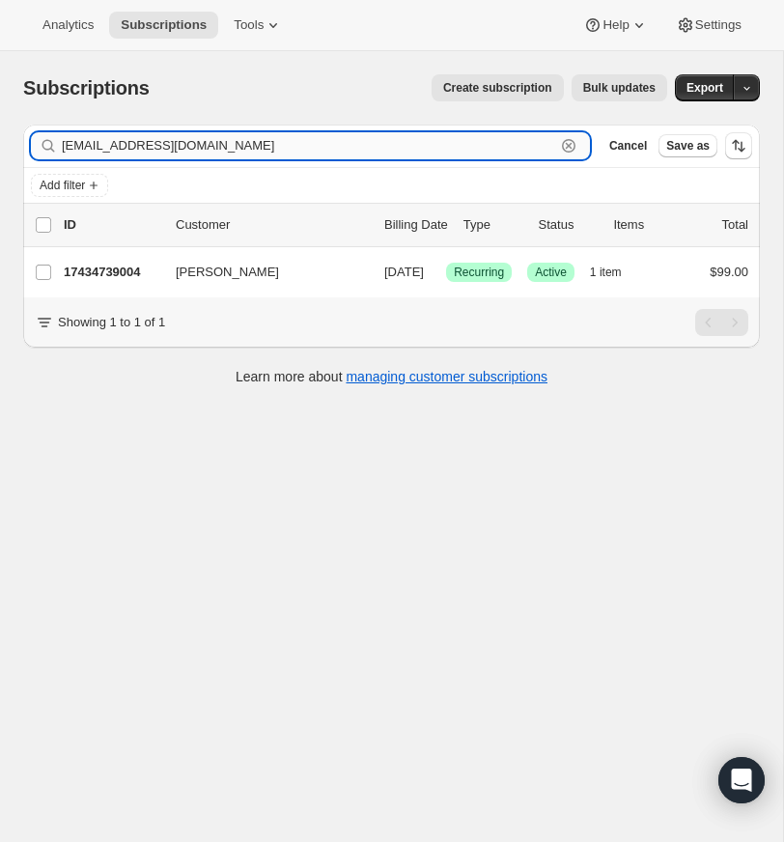
click at [571, 144] on icon "button" at bounding box center [568, 145] width 19 height 19
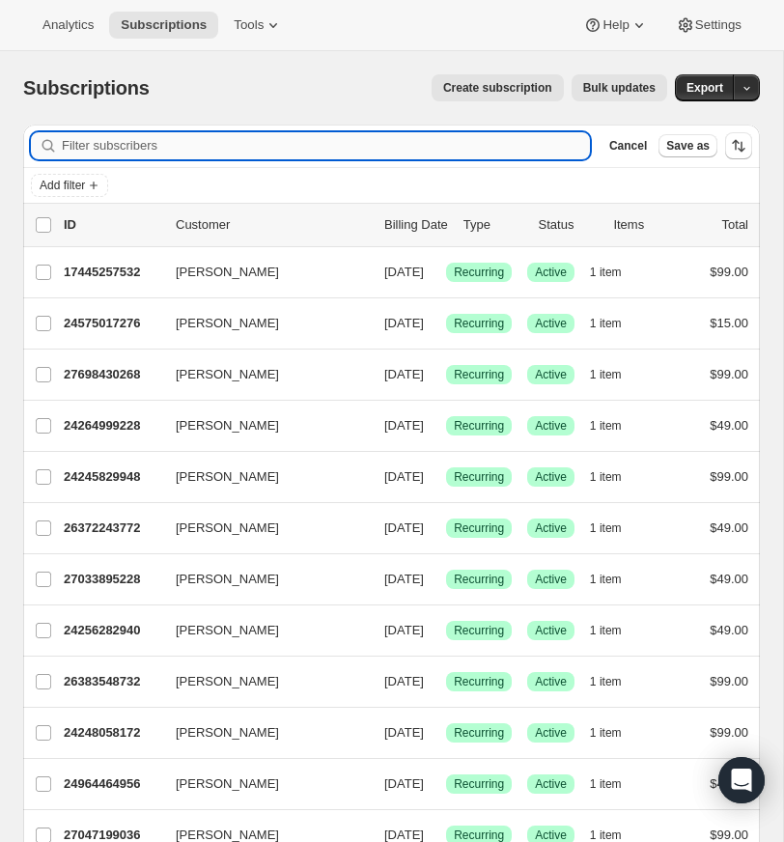
paste input "[EMAIL_ADDRESS][DOMAIN_NAME]"
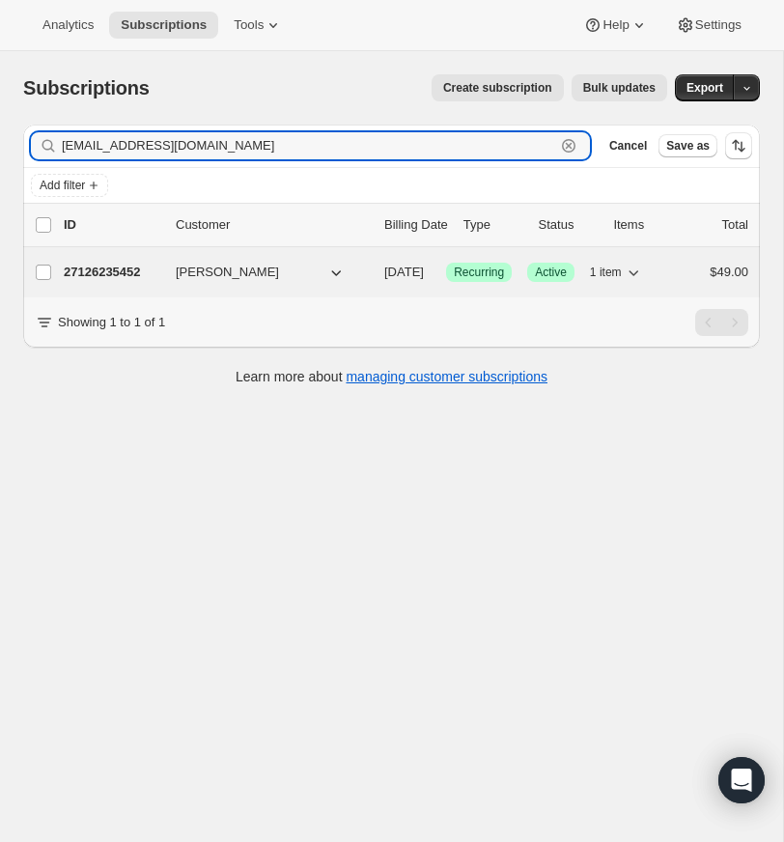
type input "[EMAIL_ADDRESS][DOMAIN_NAME]"
click at [120, 271] on p "27126235452" at bounding box center [112, 272] width 97 height 19
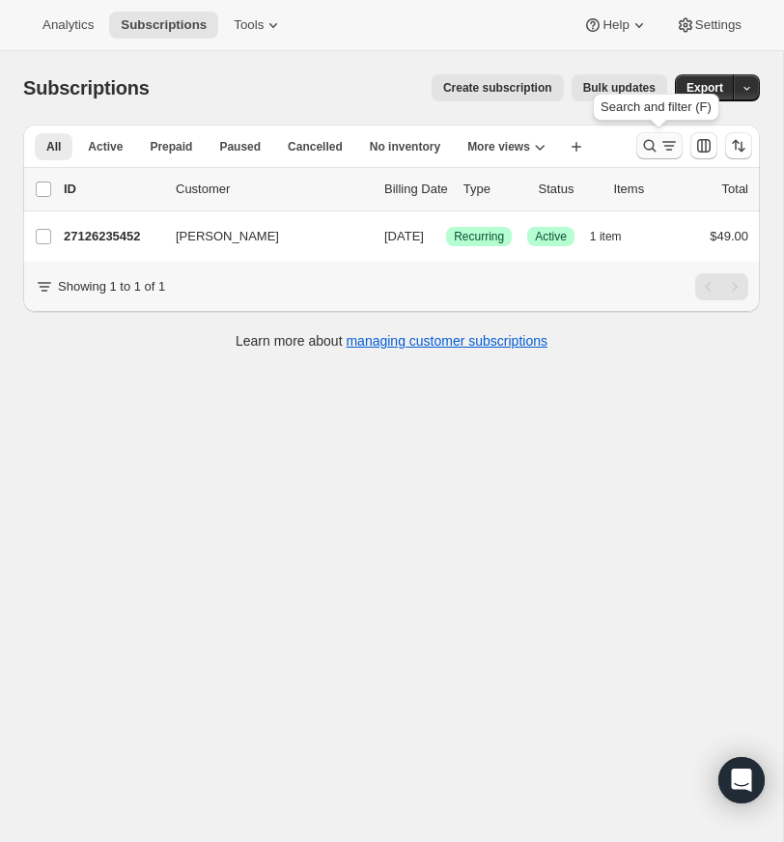
click at [645, 139] on icon "Search and filter results" at bounding box center [649, 145] width 19 height 19
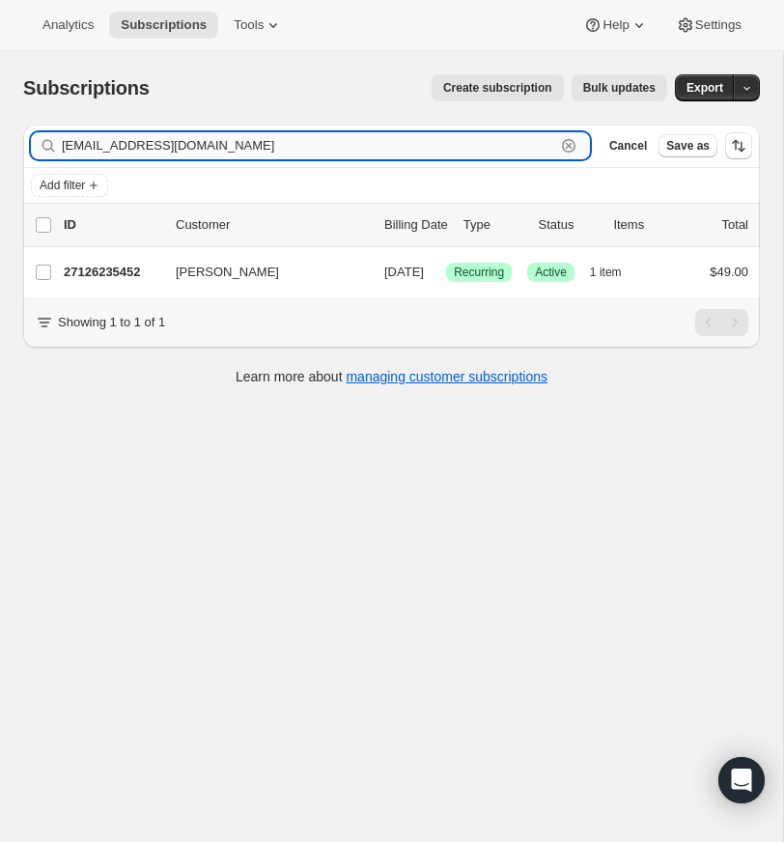
drag, startPoint x: 570, startPoint y: 141, endPoint x: 543, endPoint y: 140, distance: 27.1
click at [570, 141] on icon "button" at bounding box center [568, 145] width 19 height 19
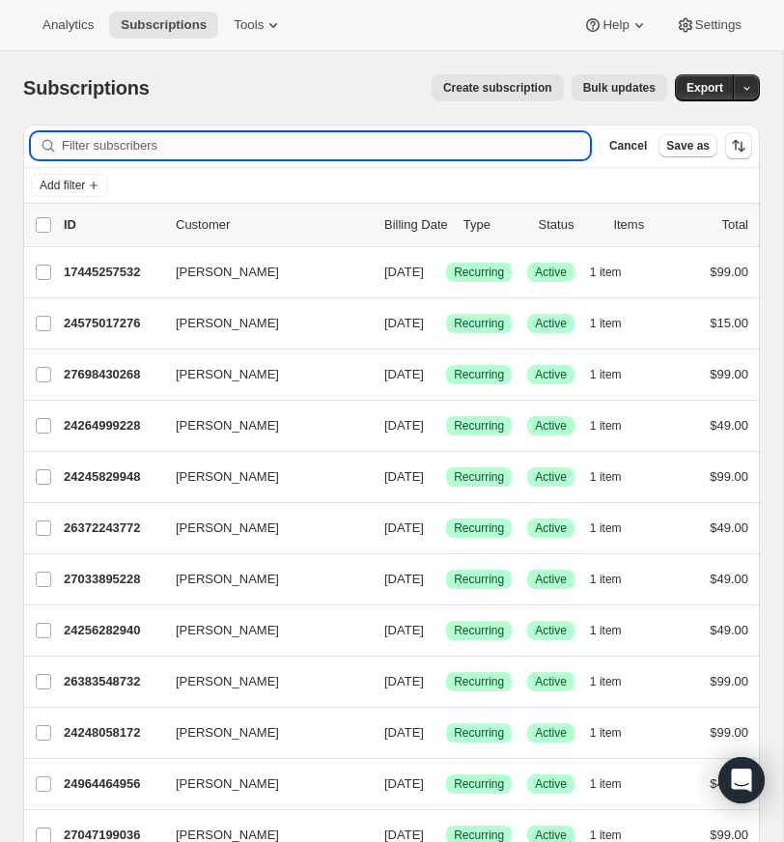
paste input "[EMAIL_ADDRESS][DOMAIN_NAME]"
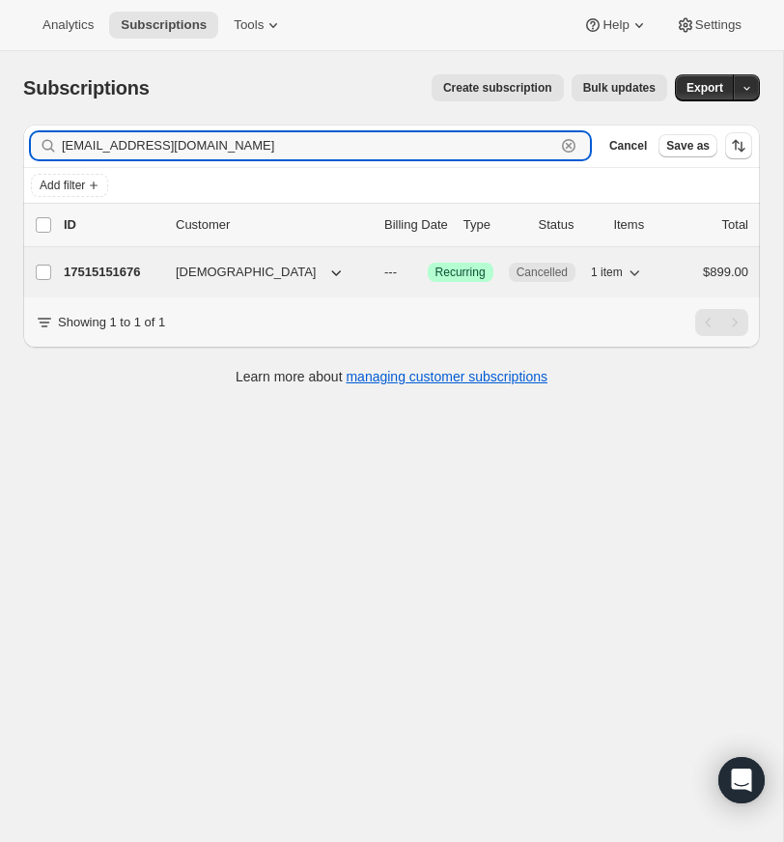
type input "[EMAIL_ADDRESS][DOMAIN_NAME]"
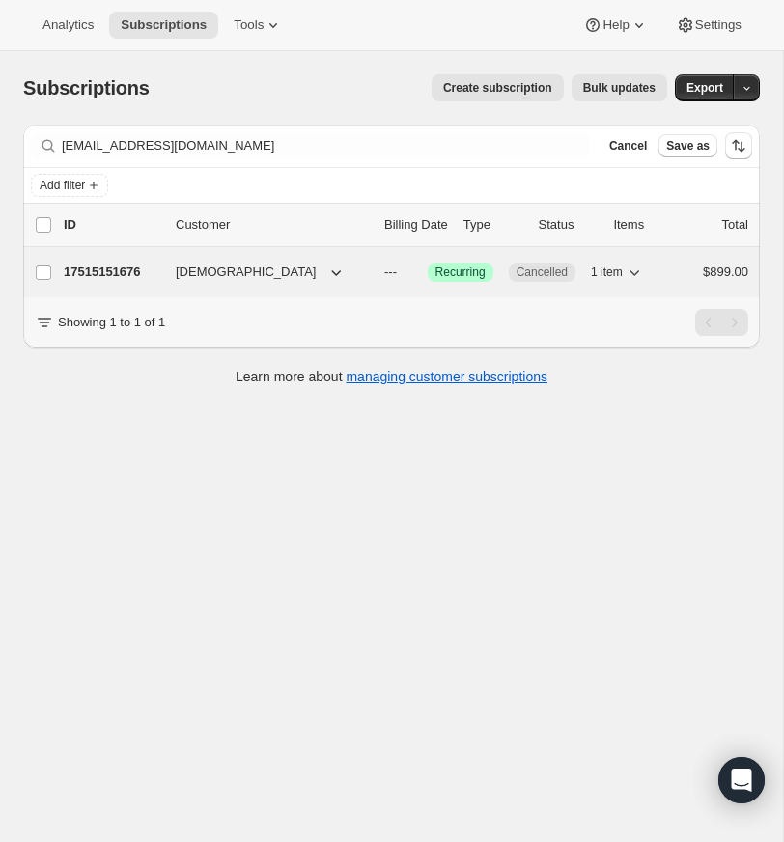
click at [109, 270] on p "17515151676" at bounding box center [112, 272] width 97 height 19
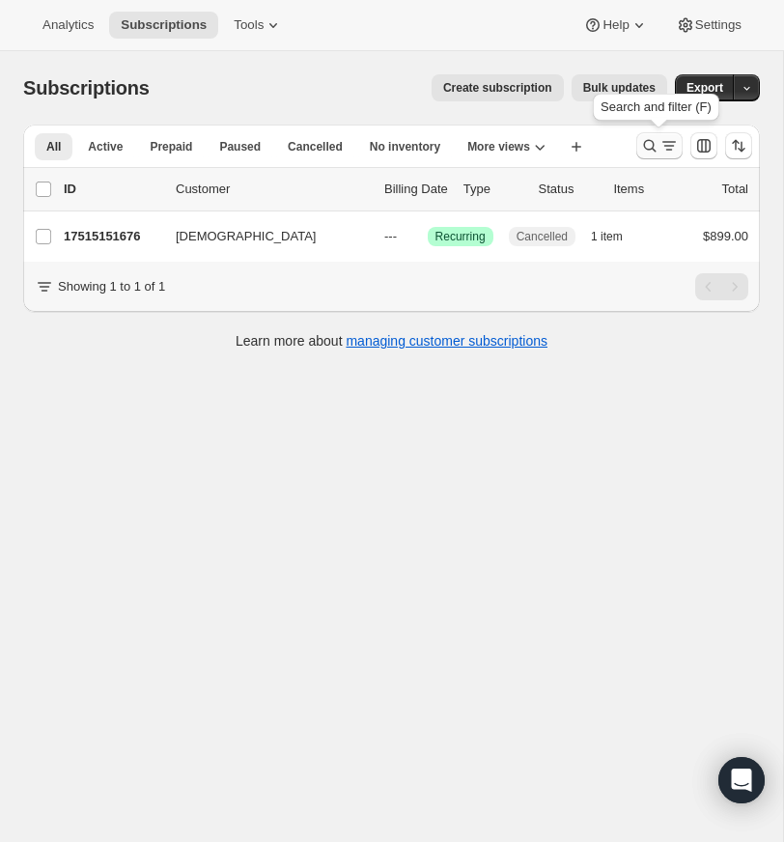
click at [647, 140] on icon "Search and filter results" at bounding box center [649, 145] width 19 height 19
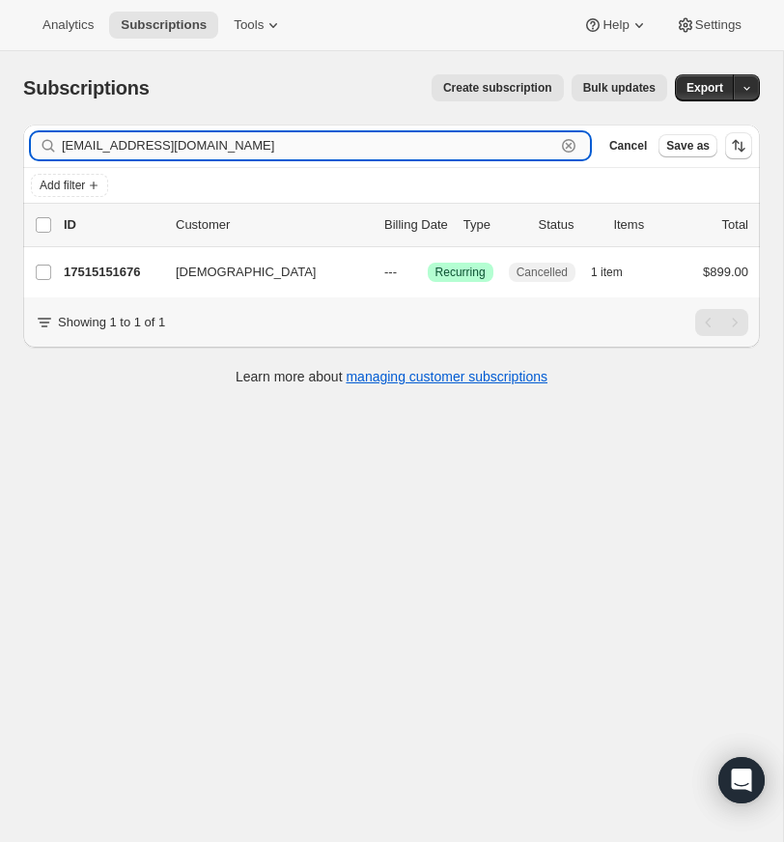
drag, startPoint x: 571, startPoint y: 143, endPoint x: 455, endPoint y: 134, distance: 116.2
click at [569, 143] on icon "button" at bounding box center [568, 145] width 19 height 19
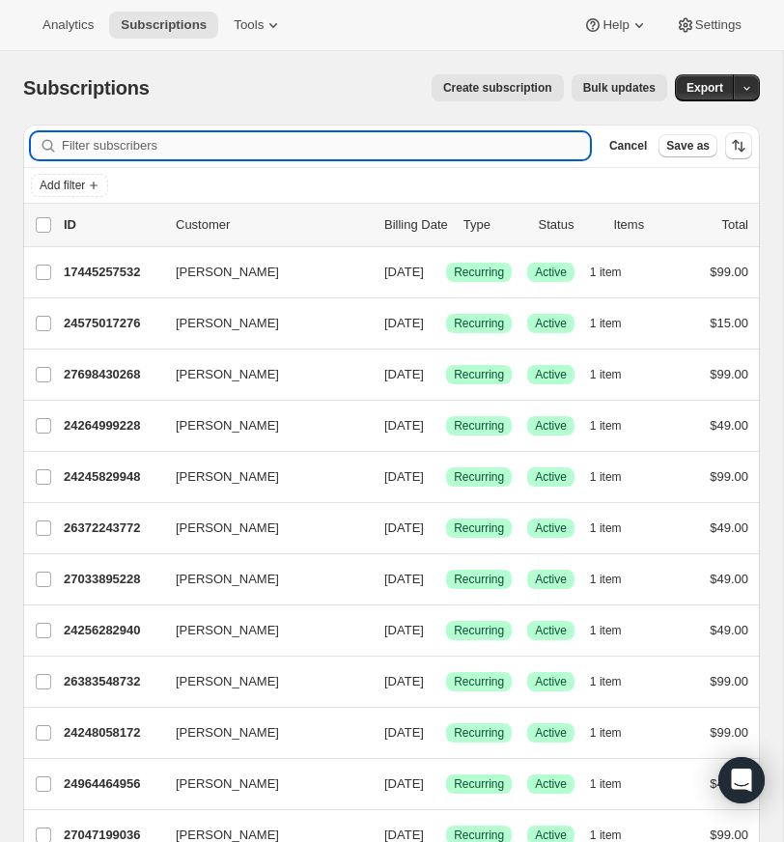
paste input "[EMAIL_ADDRESS][DOMAIN_NAME]"
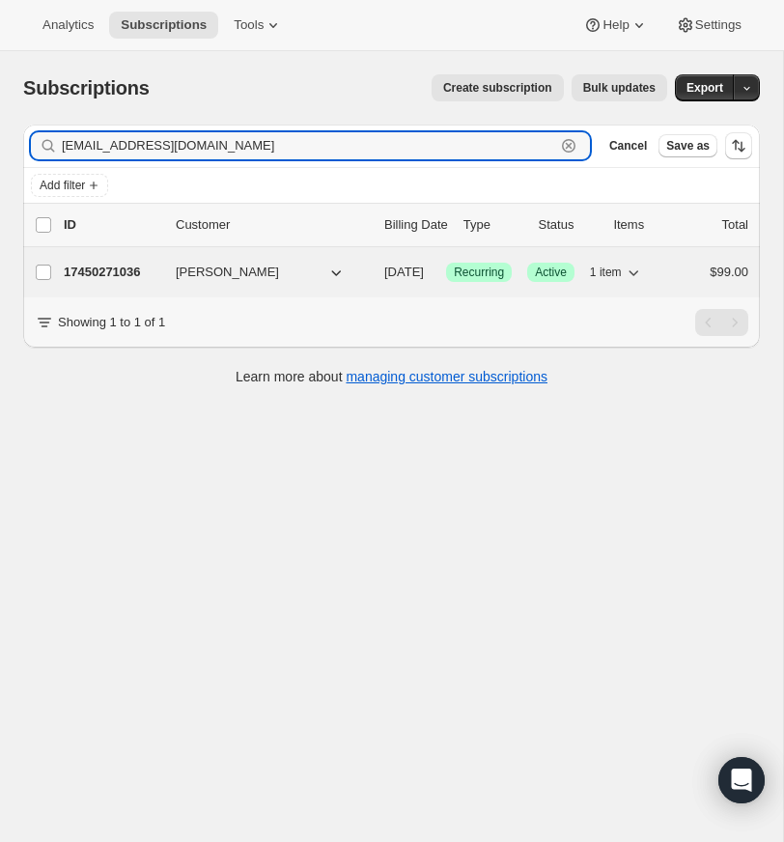
type input "[EMAIL_ADDRESS][DOMAIN_NAME]"
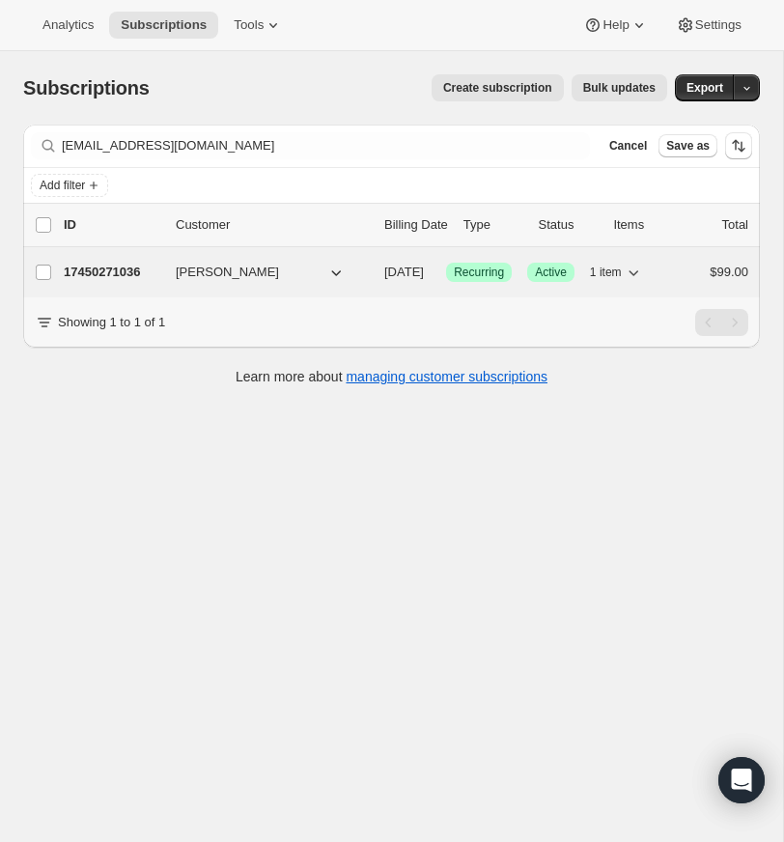
click at [109, 268] on p "17450271036" at bounding box center [112, 272] width 97 height 19
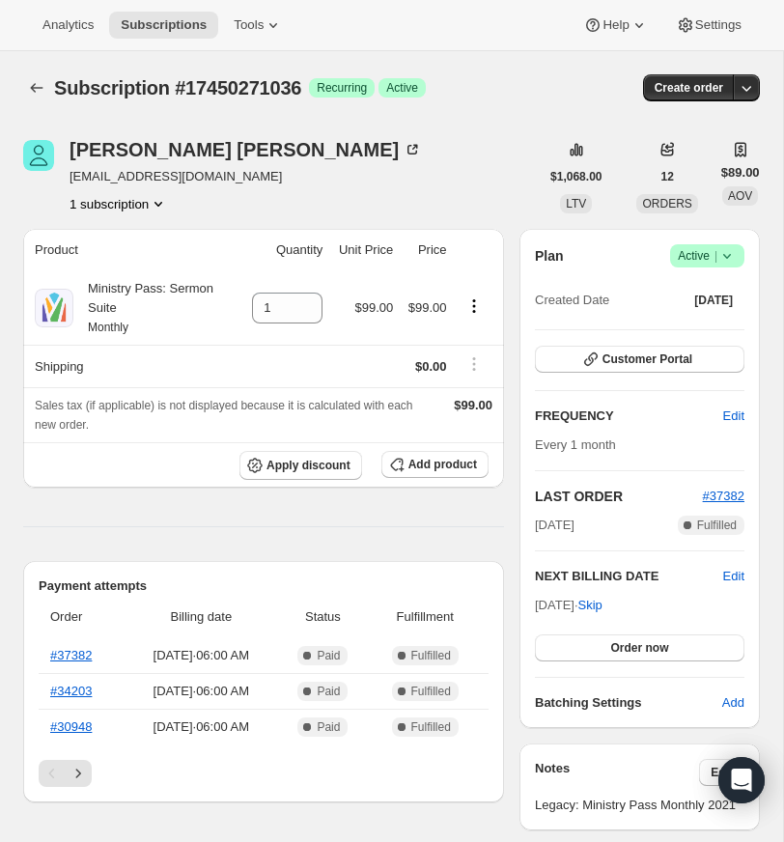
click at [729, 266] on icon at bounding box center [727, 255] width 19 height 19
click at [699, 396] on span "Cancel subscription" at bounding box center [701, 400] width 109 height 14
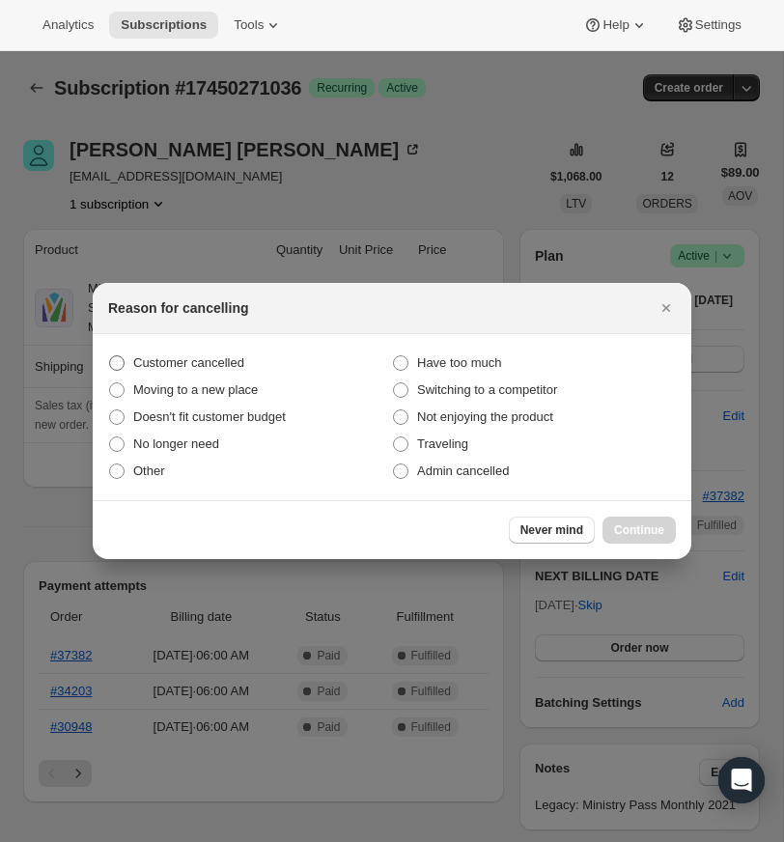
drag, startPoint x: 118, startPoint y: 361, endPoint x: 129, endPoint y: 367, distance: 13.0
click at [118, 361] on span ":r5h0:" at bounding box center [116, 362] width 15 height 15
click at [110, 356] on input "Customer cancelled" at bounding box center [109, 355] width 1 height 1
radio input "true"
click at [627, 527] on span "Continue" at bounding box center [639, 530] width 50 height 15
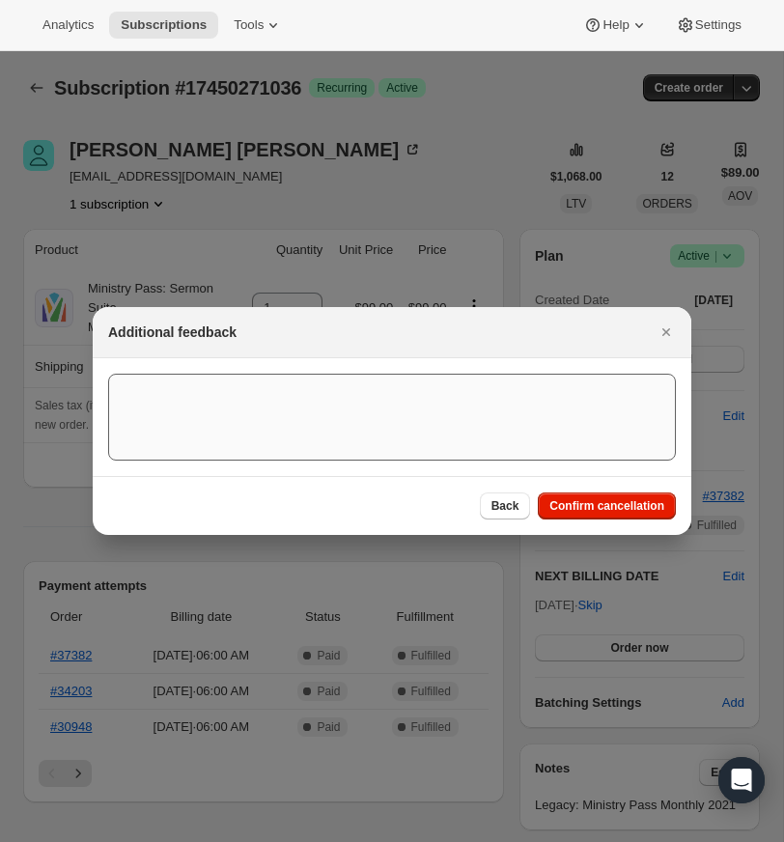
click at [617, 501] on span "Confirm cancellation" at bounding box center [607, 505] width 115 height 15
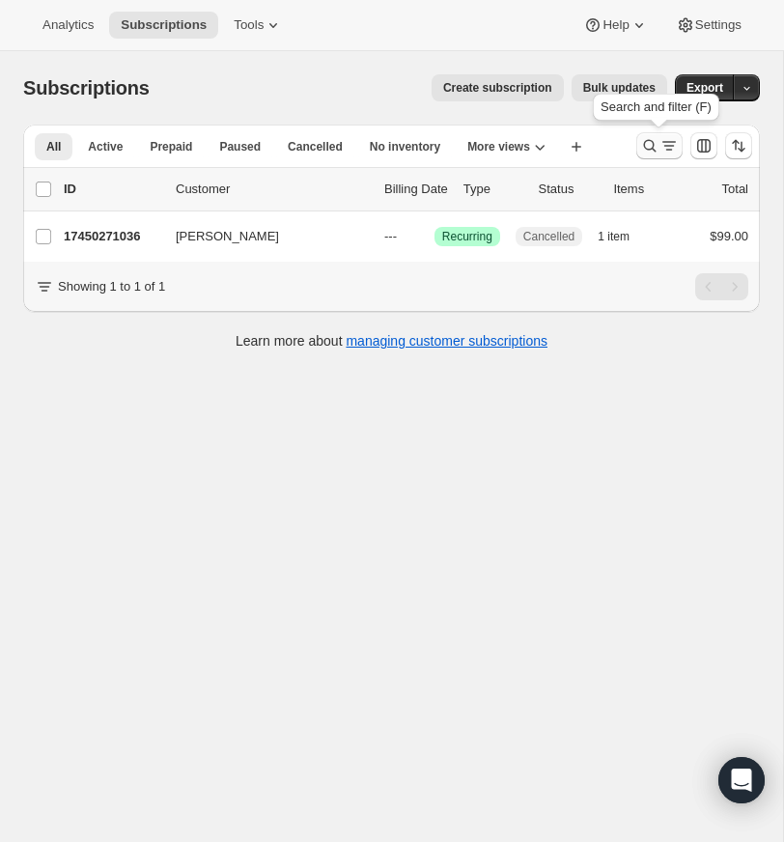
click at [648, 139] on icon "Search and filter results" at bounding box center [649, 145] width 19 height 19
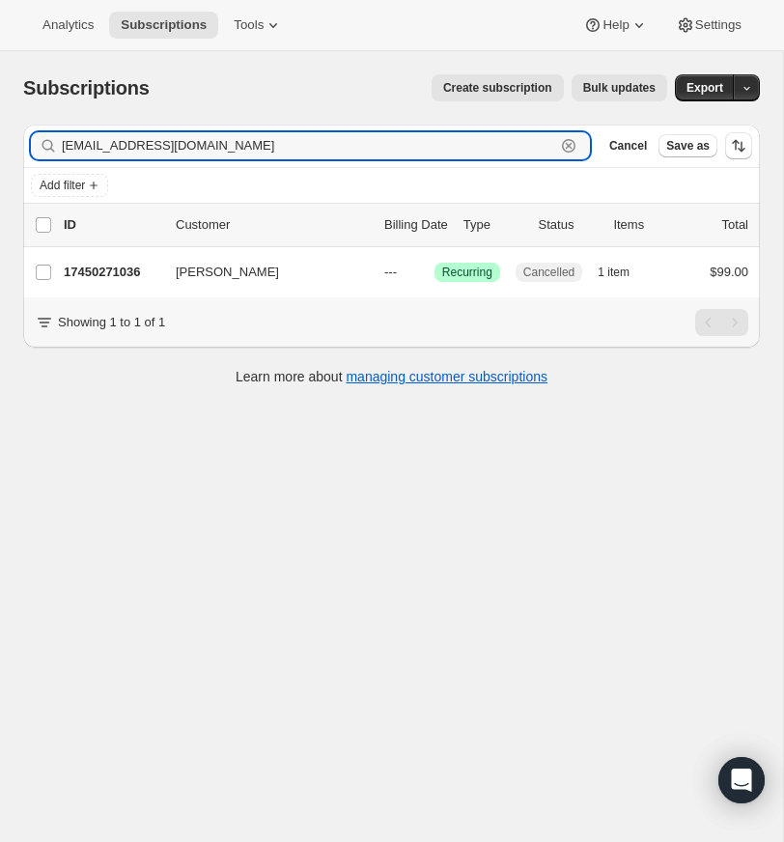
click at [567, 141] on icon "button" at bounding box center [568, 145] width 19 height 19
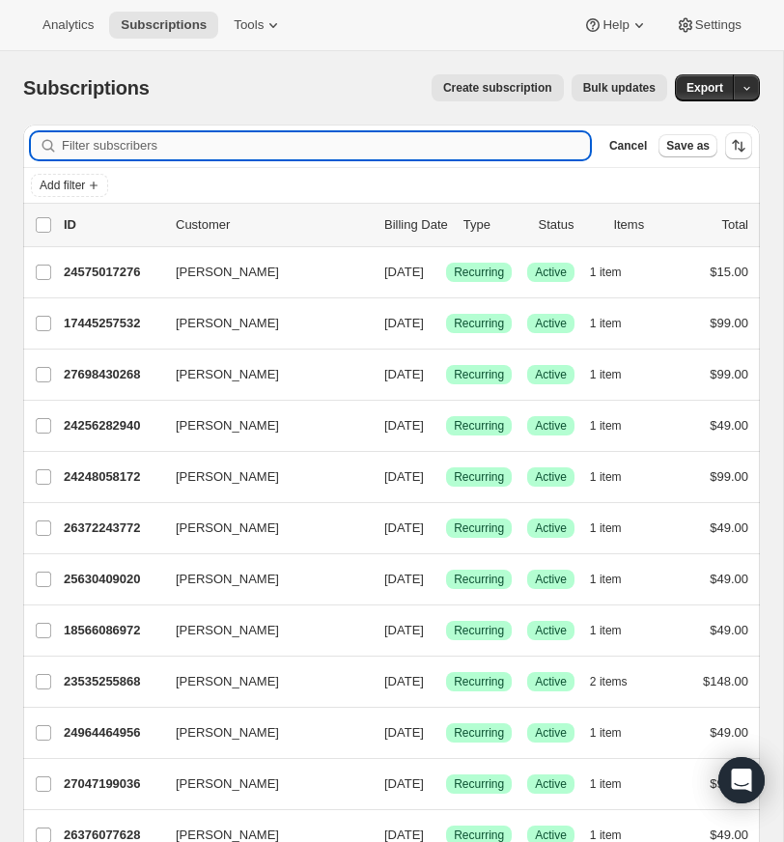
paste input "[EMAIL_ADDRESS][PERSON_NAME][DOMAIN_NAME]"
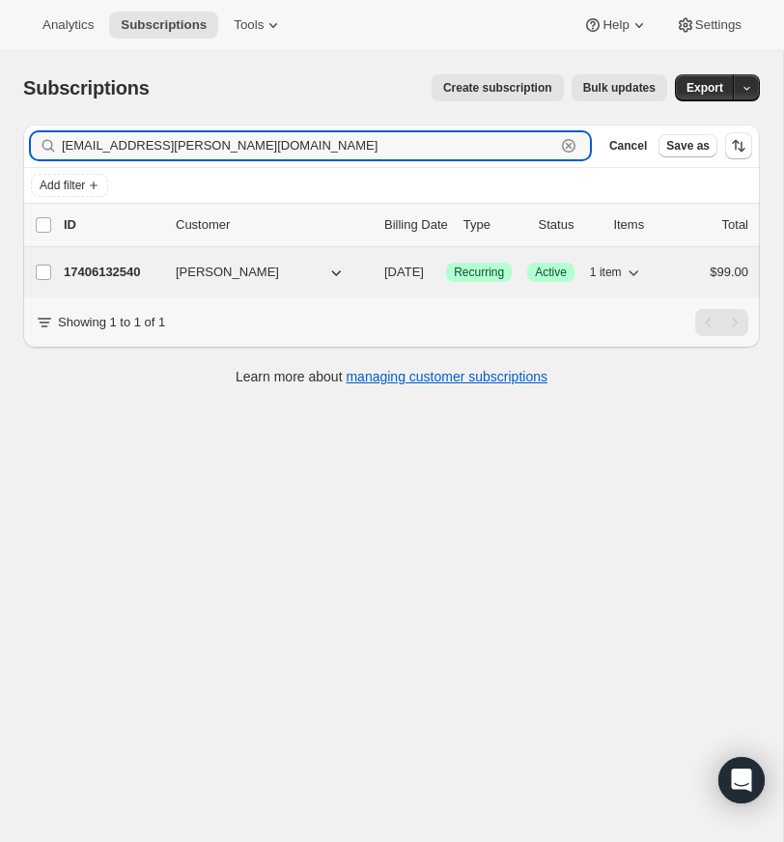
type input "[EMAIL_ADDRESS][PERSON_NAME][DOMAIN_NAME]"
click at [107, 267] on p "17406132540" at bounding box center [112, 272] width 97 height 19
